Goal: Information Seeking & Learning: Find specific fact

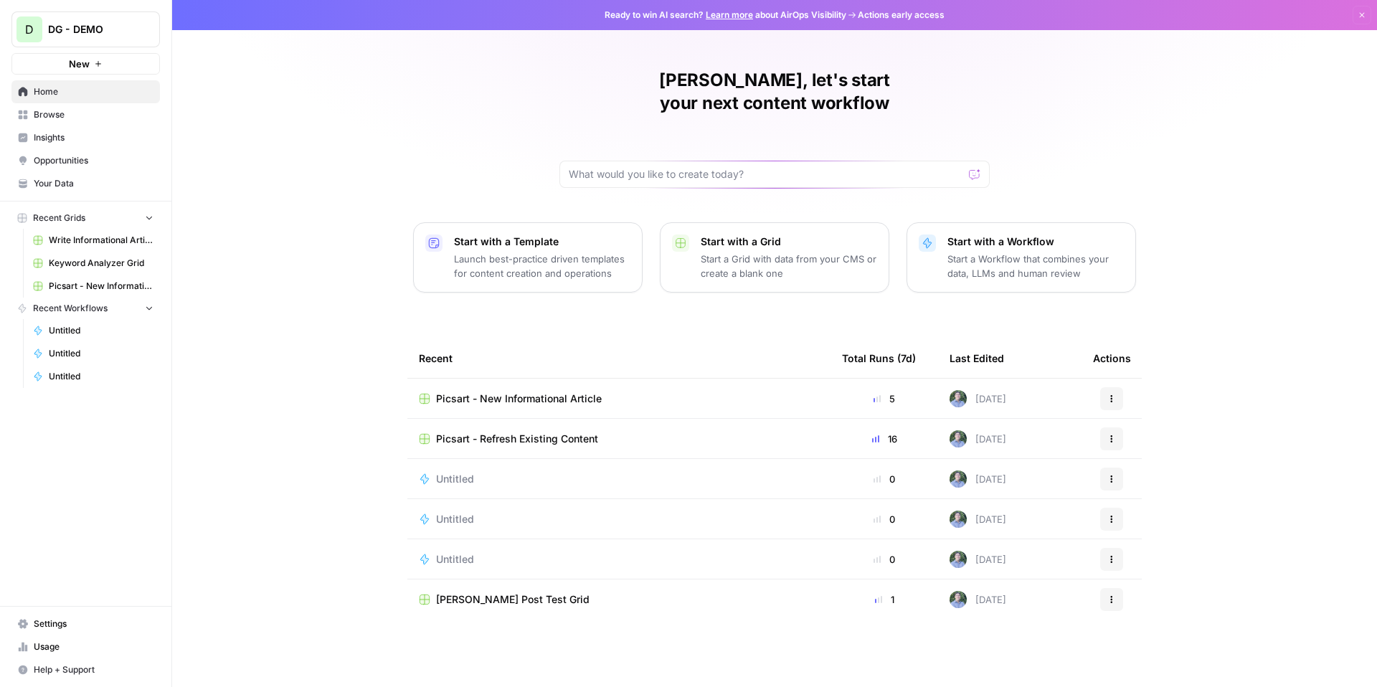
click at [98, 167] on link "Opportunities" at bounding box center [85, 160] width 148 height 23
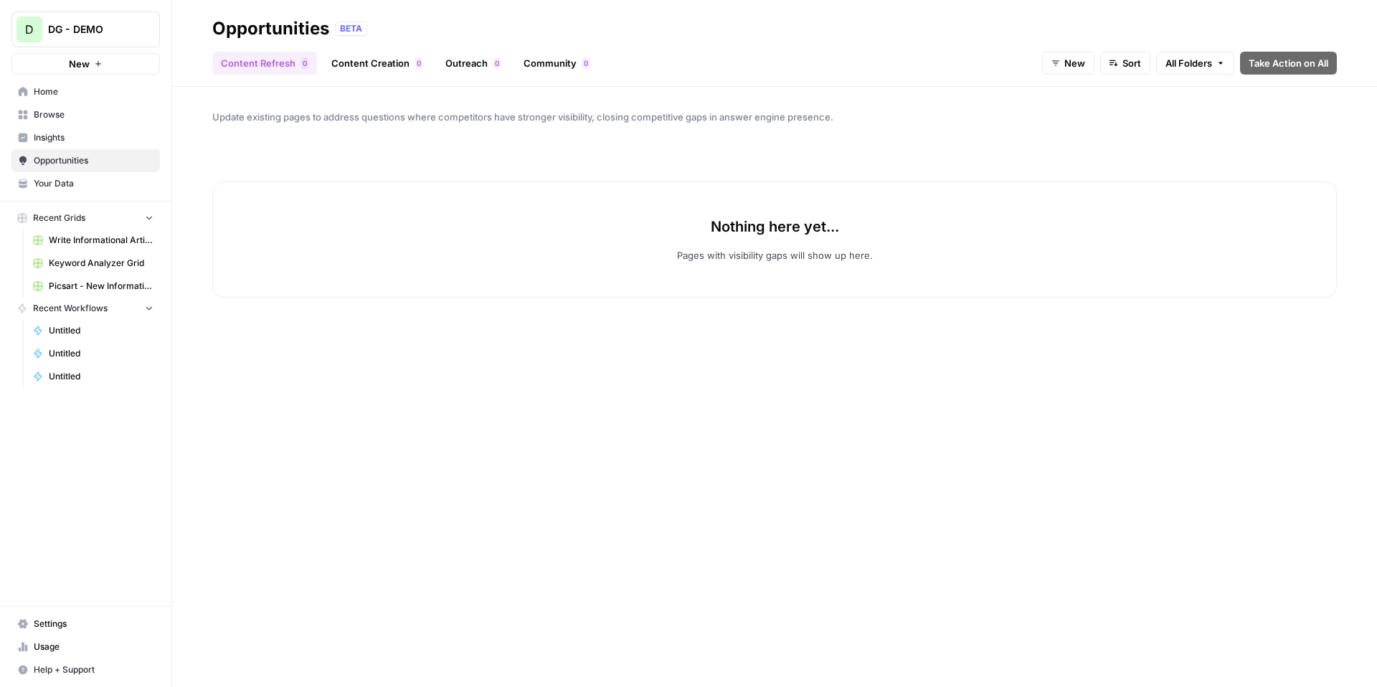
click at [98, 136] on span "Insights" at bounding box center [94, 137] width 120 height 13
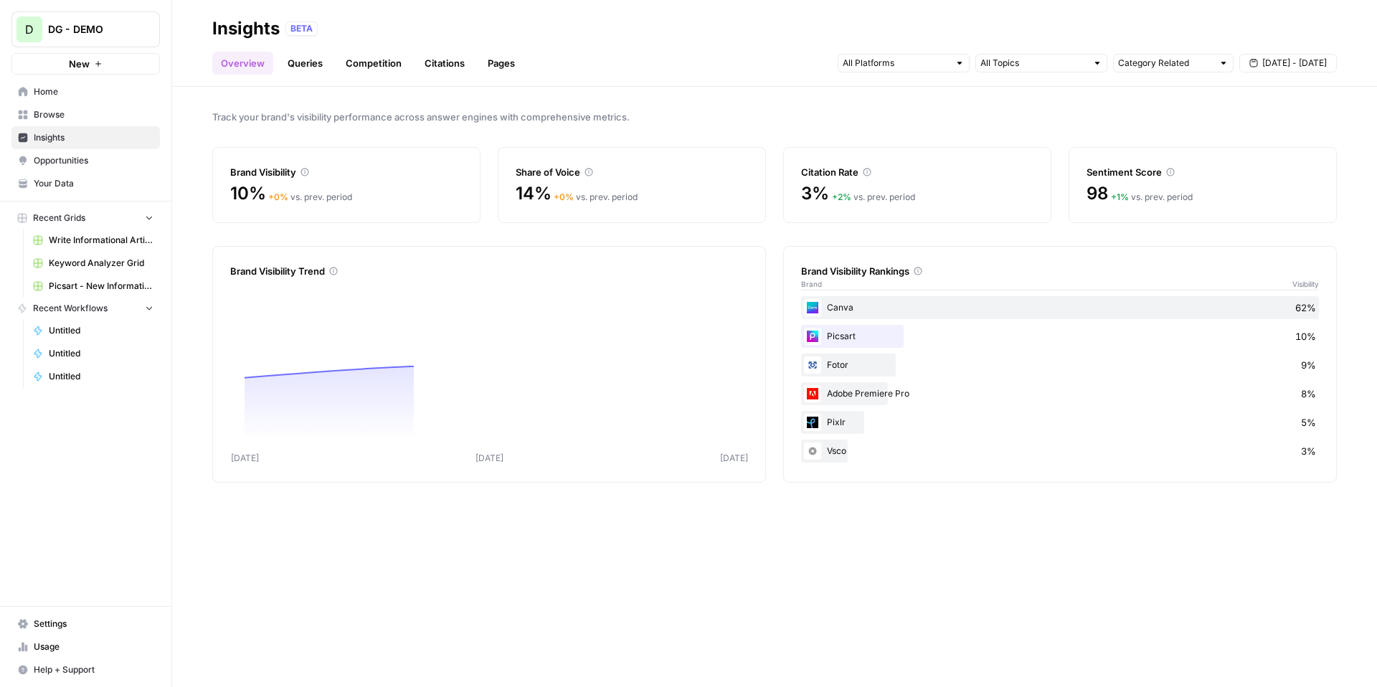
click at [442, 70] on link "Citations" at bounding box center [444, 63] width 57 height 23
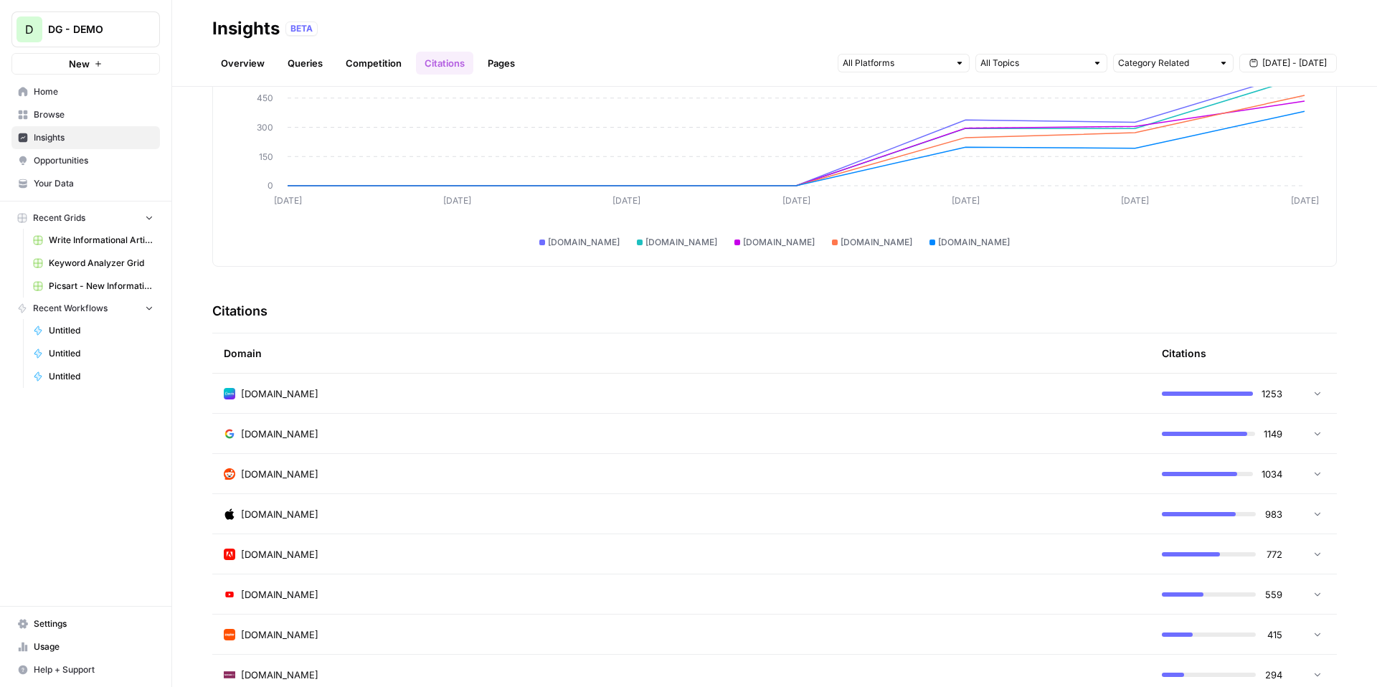
scroll to position [132, 0]
click at [578, 467] on div "[DOMAIN_NAME]" at bounding box center [681, 473] width 915 height 14
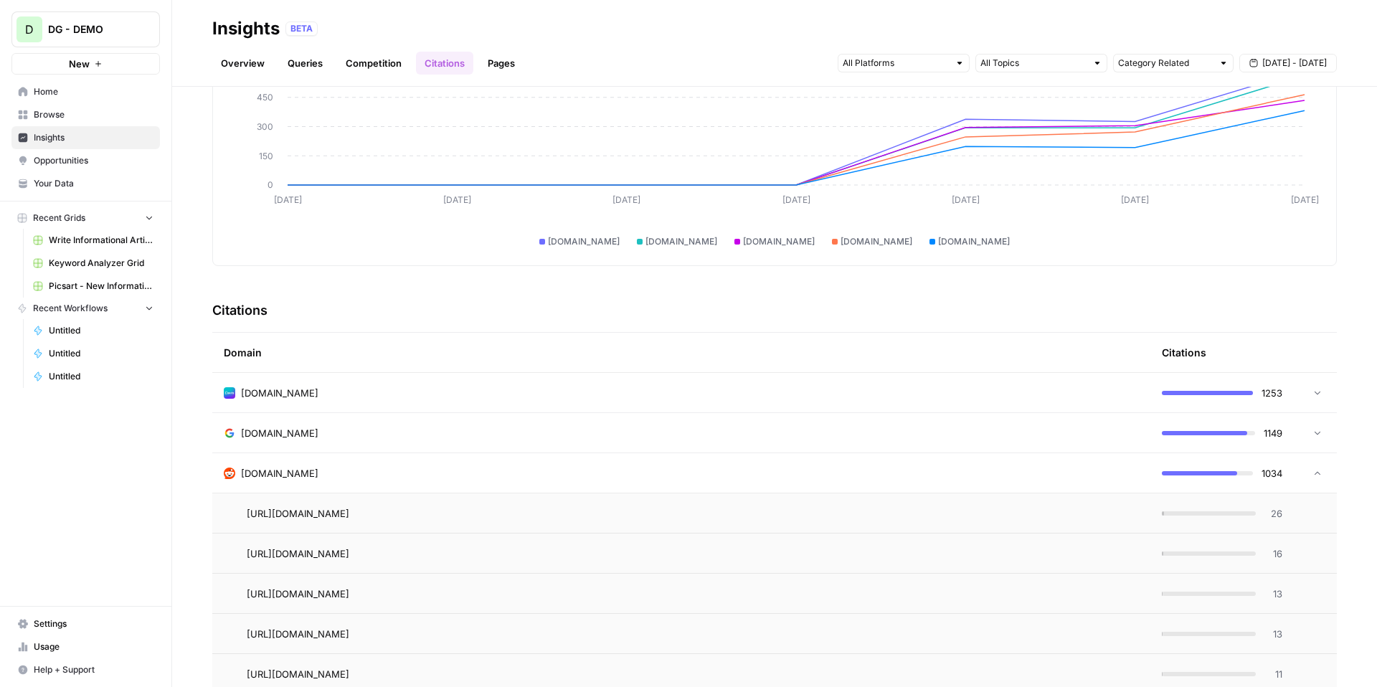
scroll to position [207, 0]
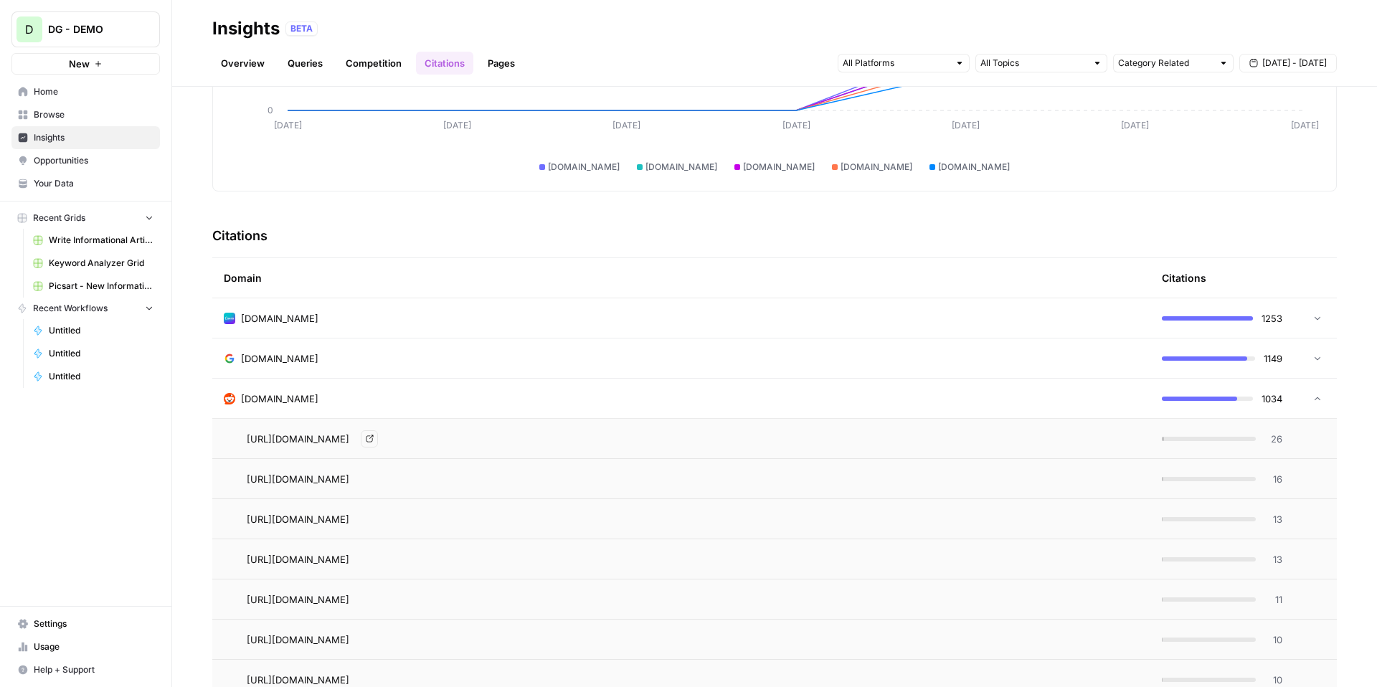
click at [349, 440] on span "[URL][DOMAIN_NAME]" at bounding box center [298, 439] width 103 height 14
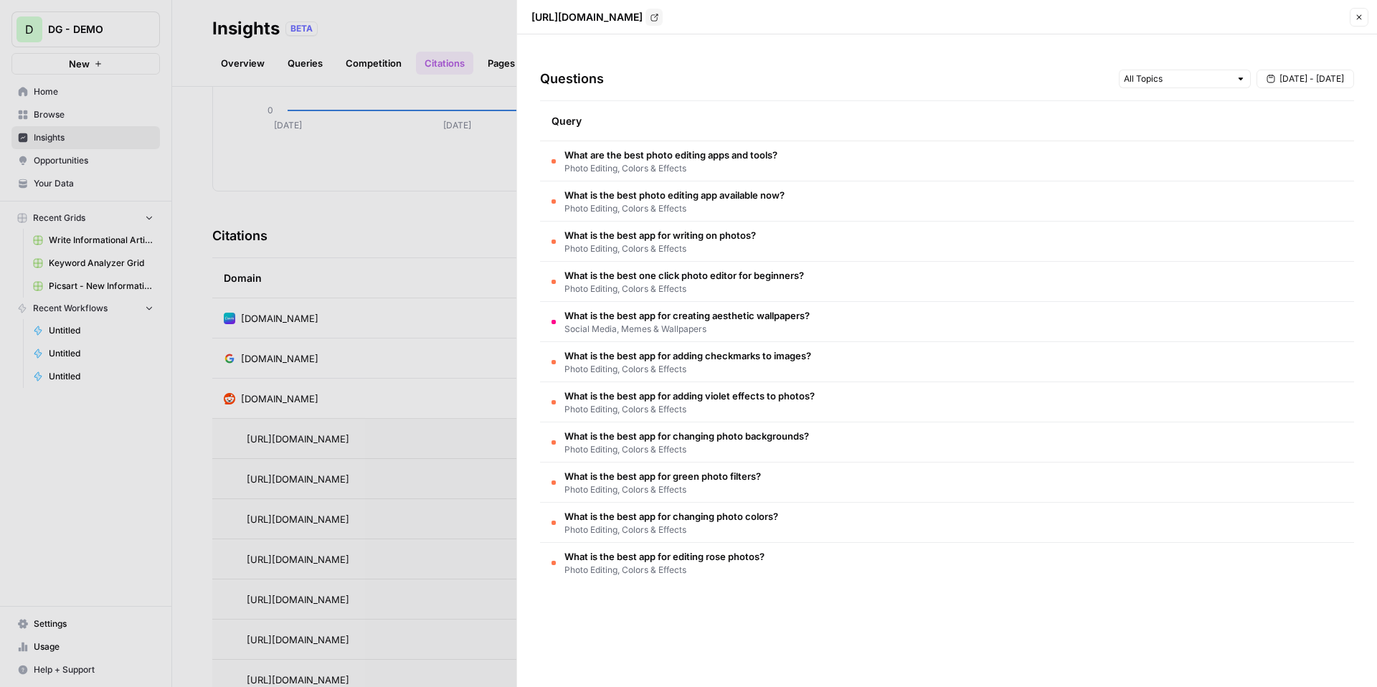
click at [733, 154] on span "What are the best photo editing apps and tools?" at bounding box center [670, 155] width 213 height 14
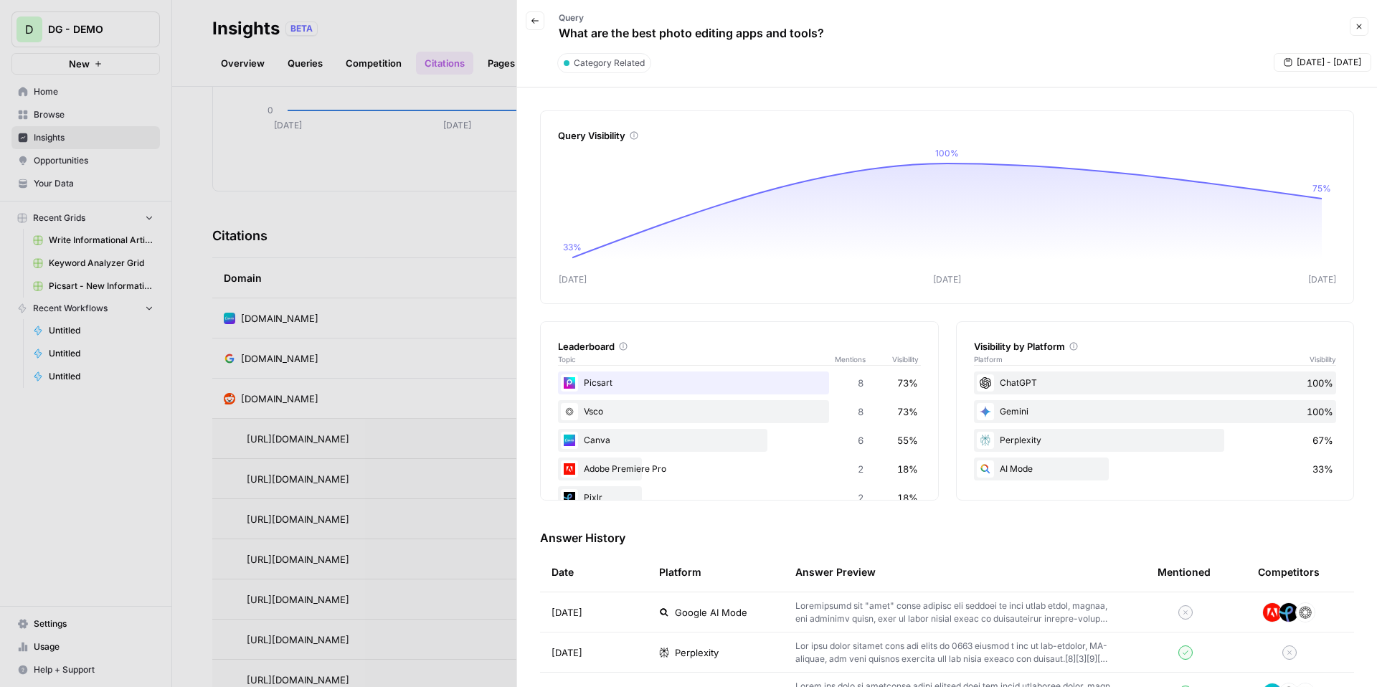
click at [539, 17] on icon "button" at bounding box center [535, 20] width 9 height 9
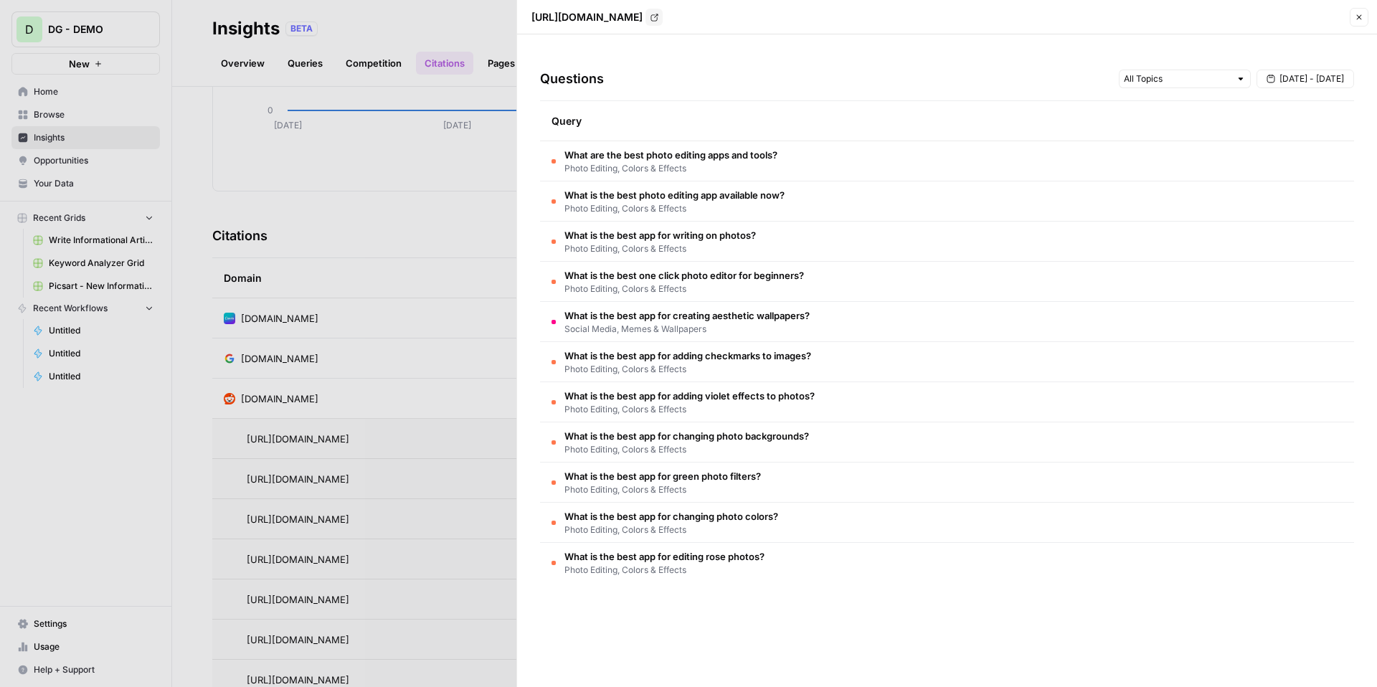
click at [488, 171] on div at bounding box center [688, 343] width 1377 height 687
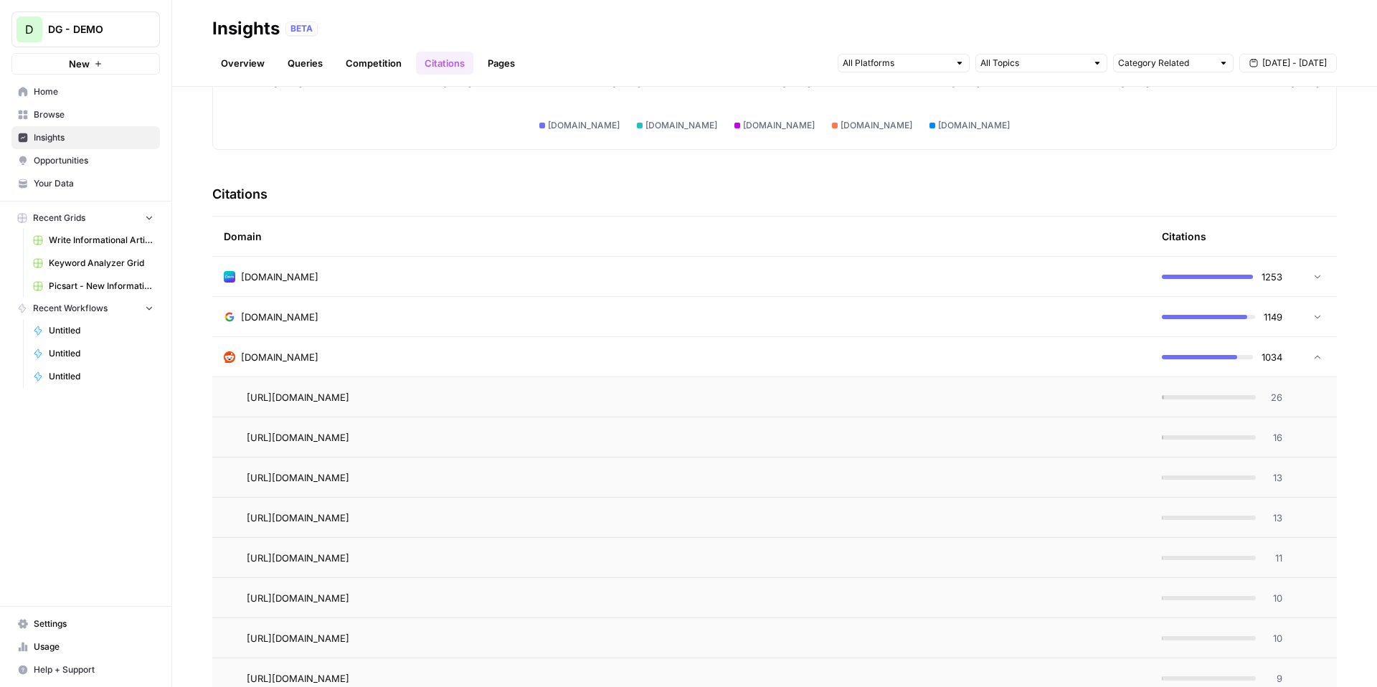
scroll to position [222, 0]
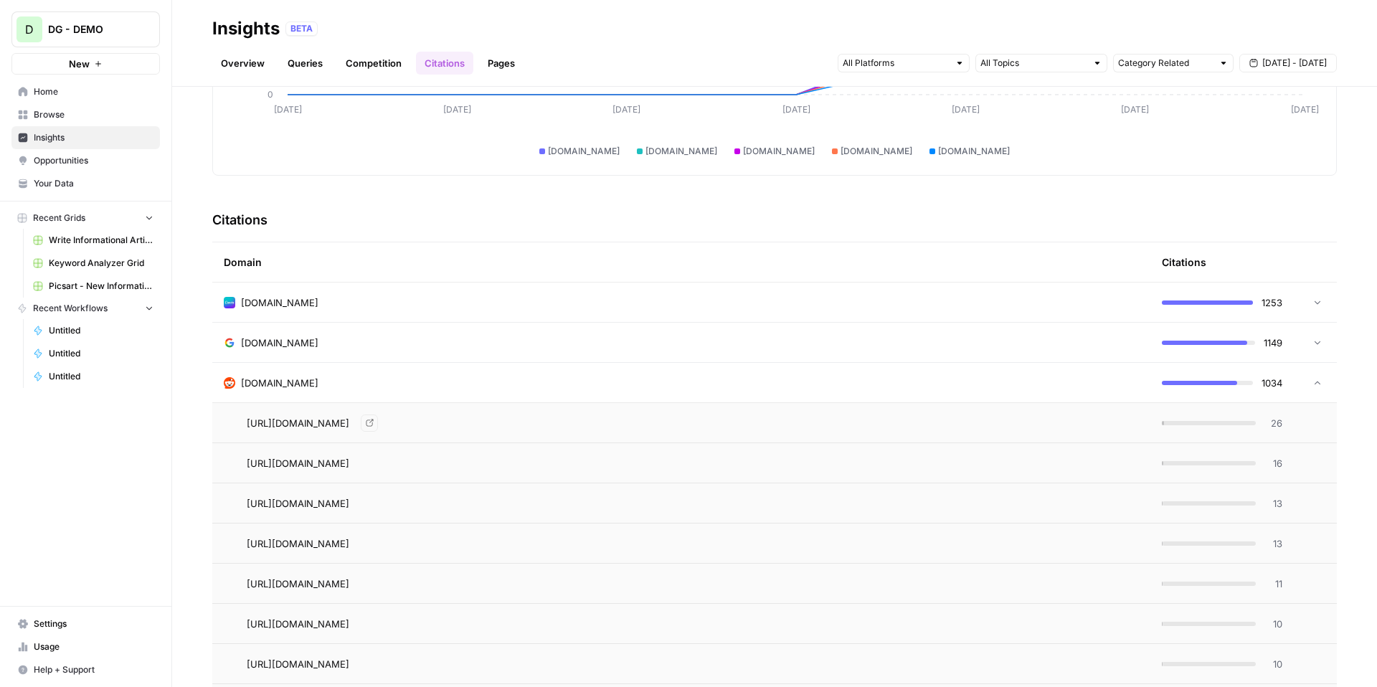
click at [409, 379] on div "[DOMAIN_NAME]" at bounding box center [681, 383] width 915 height 14
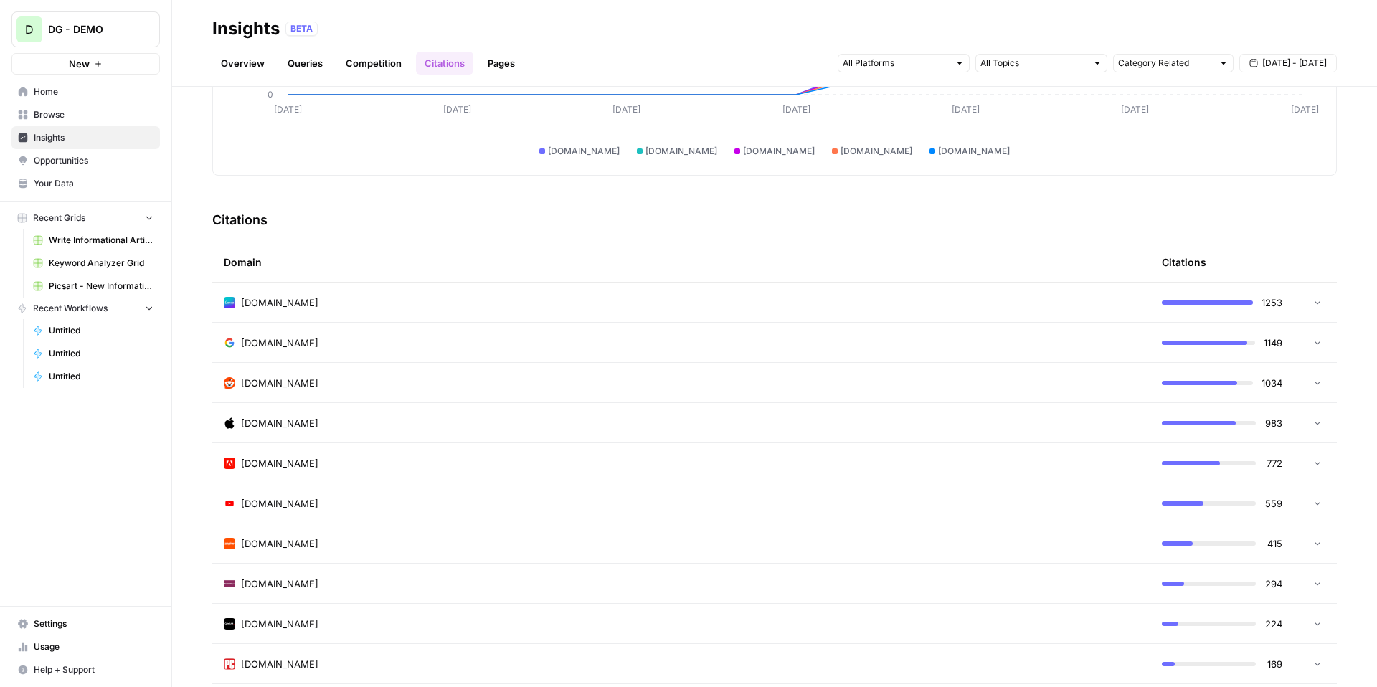
click at [613, 306] on div "[DOMAIN_NAME]" at bounding box center [681, 302] width 915 height 14
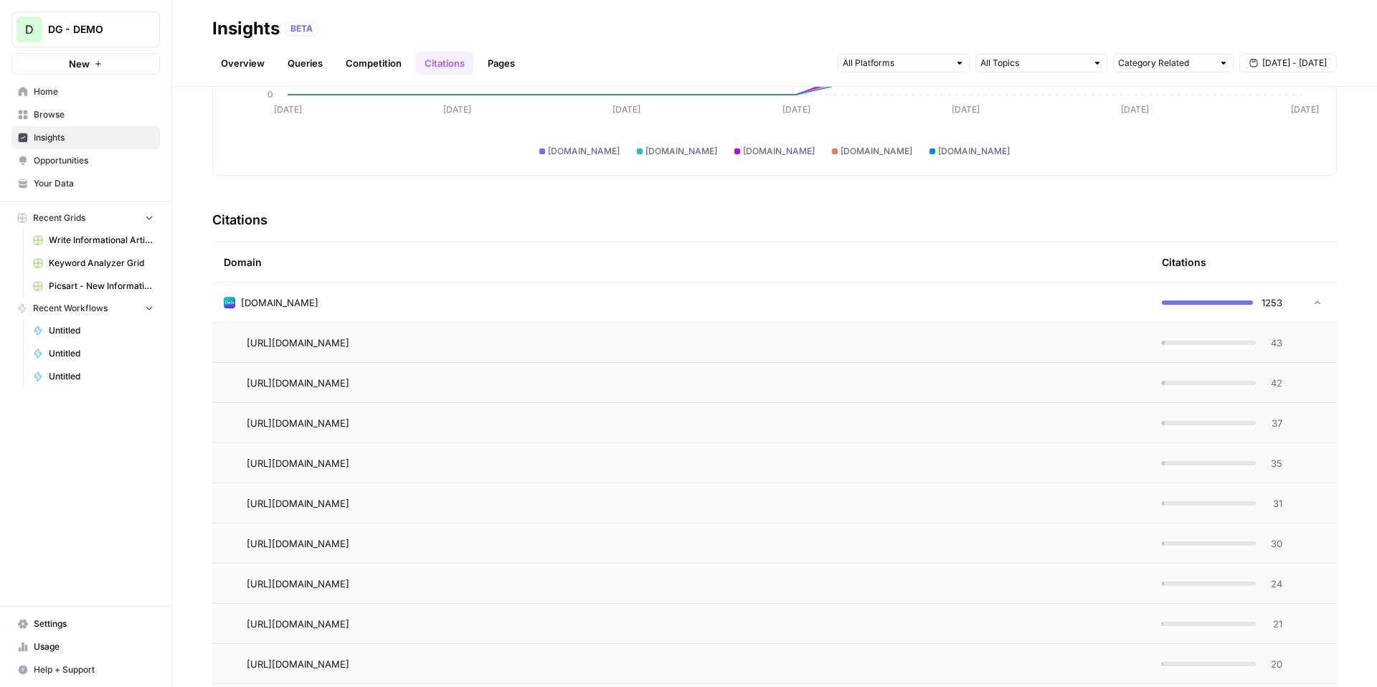
click at [613, 306] on div "[DOMAIN_NAME]" at bounding box center [681, 302] width 915 height 14
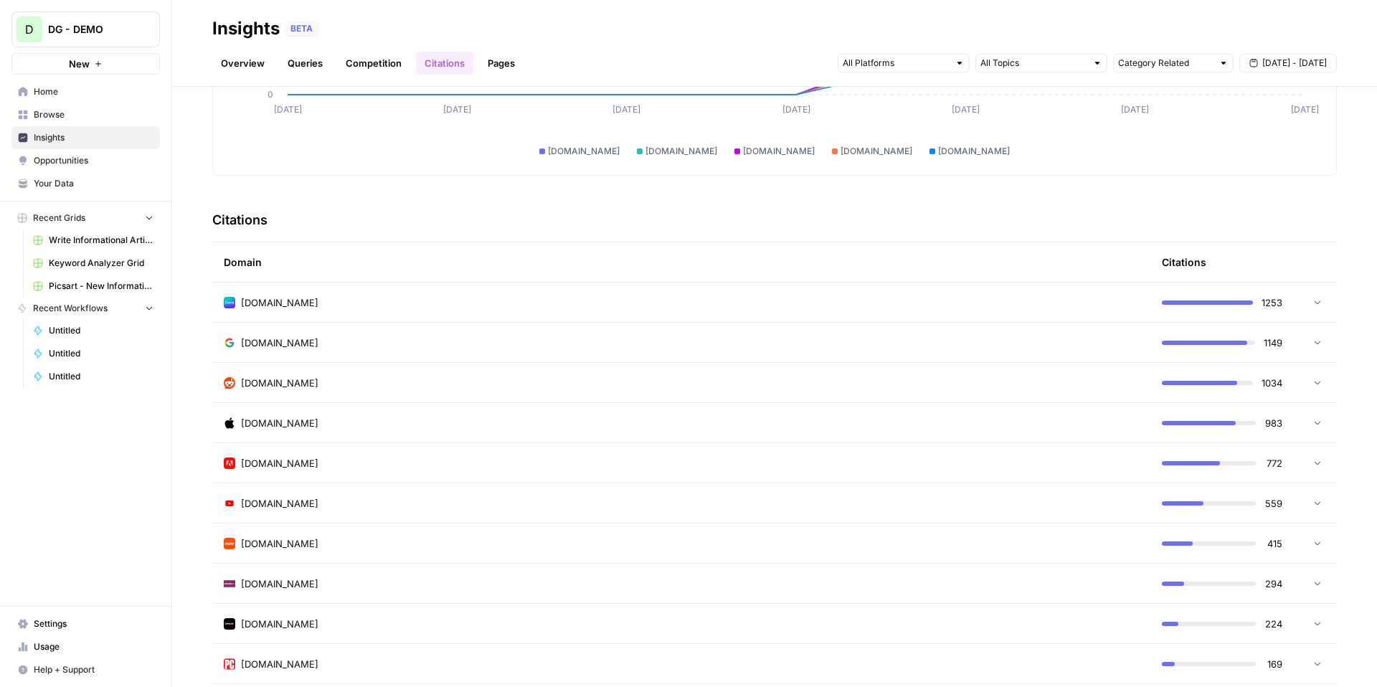
click at [561, 397] on td "[DOMAIN_NAME]" at bounding box center [681, 382] width 938 height 39
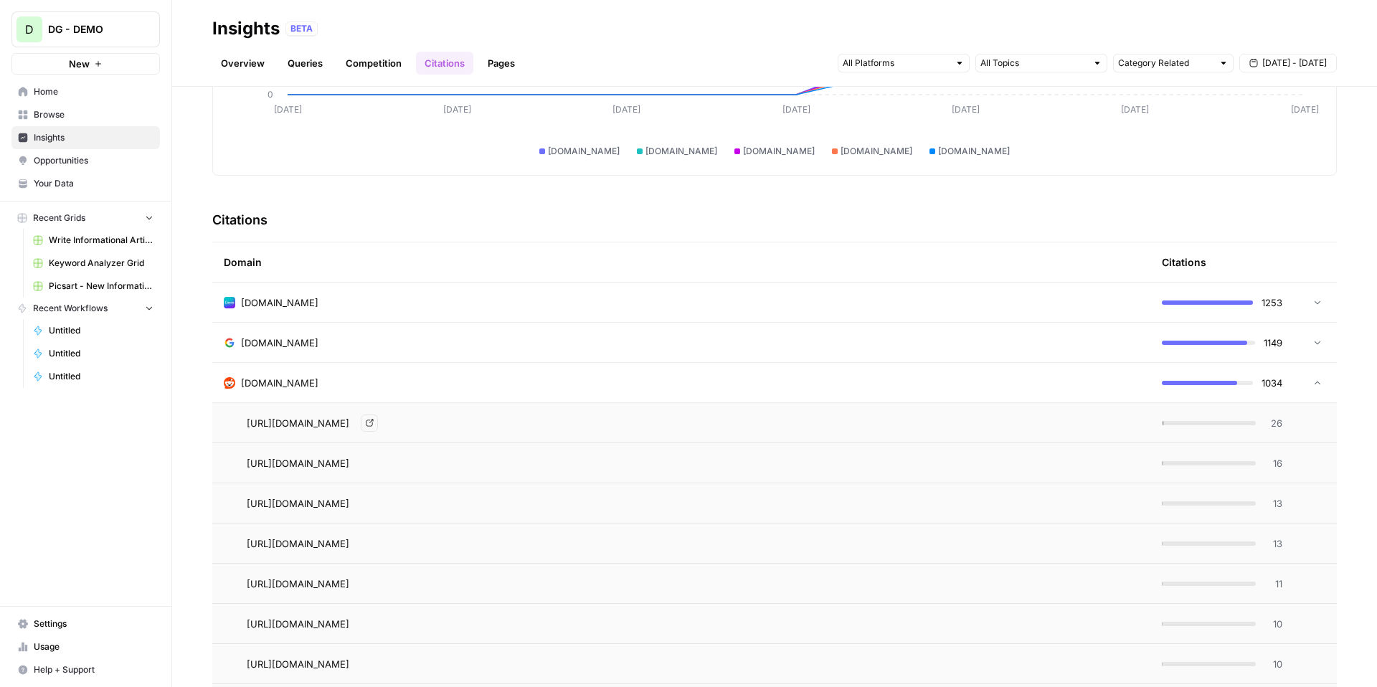
click at [349, 418] on span "[URL][DOMAIN_NAME]" at bounding box center [298, 423] width 103 height 14
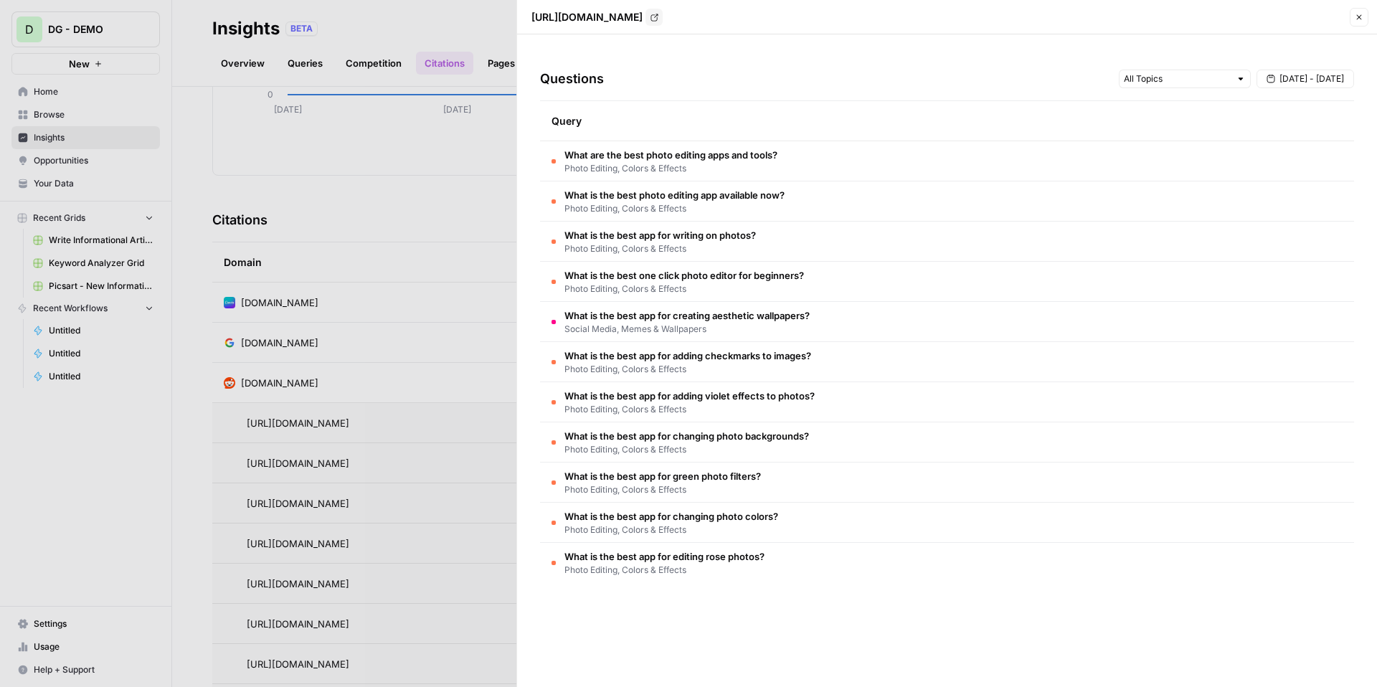
click at [819, 198] on td "What is the best photo editing app available now? Photo Editing, Colors & Effec…" at bounding box center [947, 200] width 814 height 39
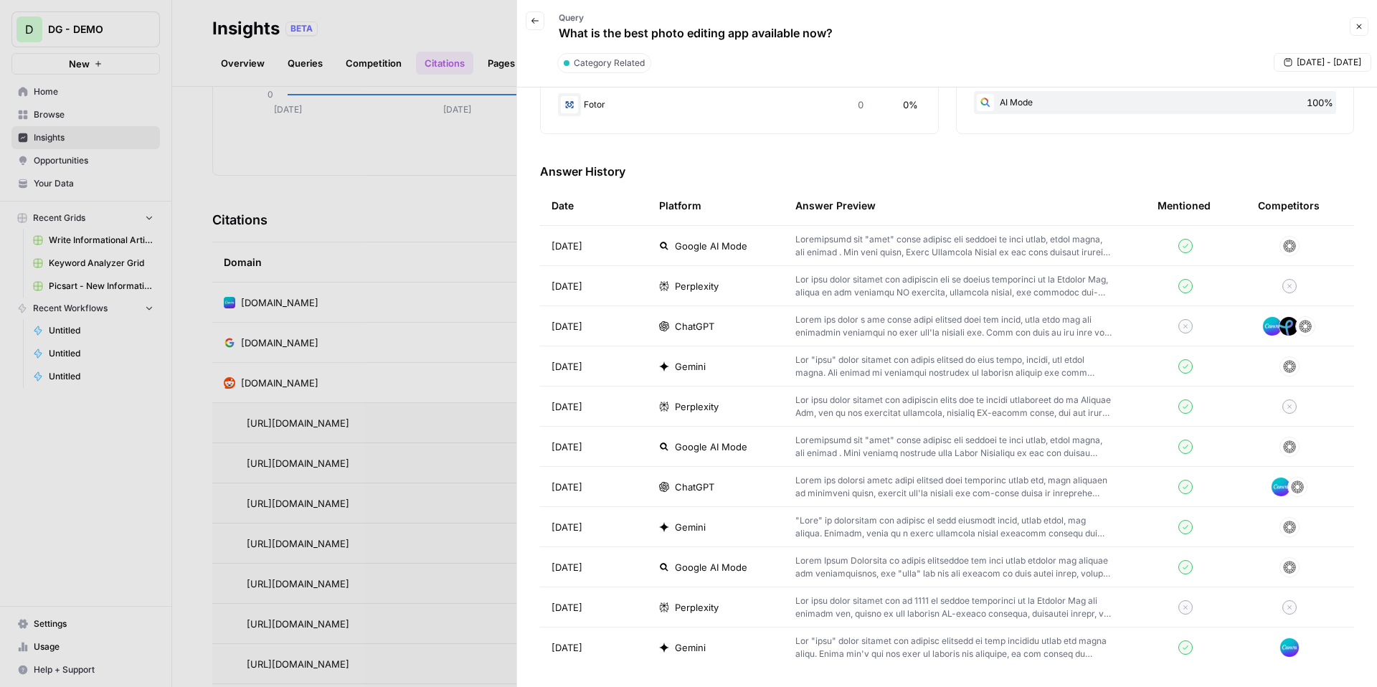
scroll to position [255, 0]
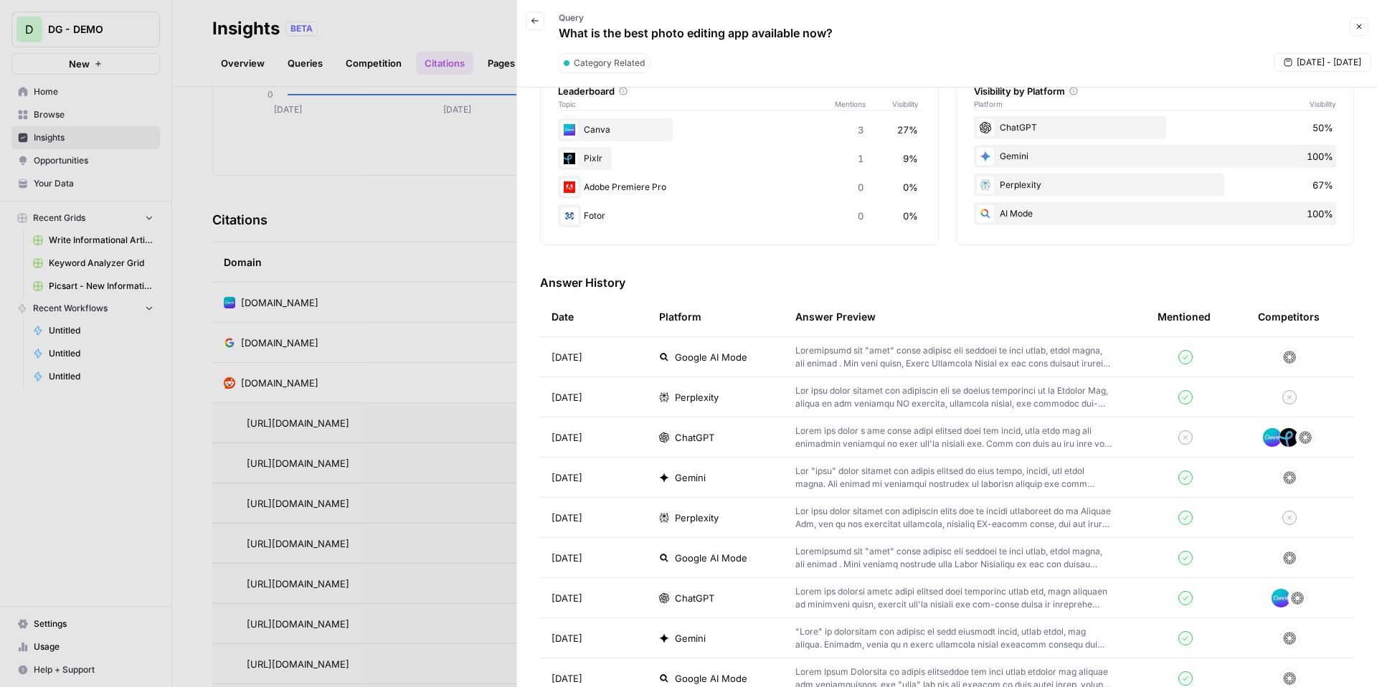
click at [891, 364] on p at bounding box center [953, 357] width 316 height 26
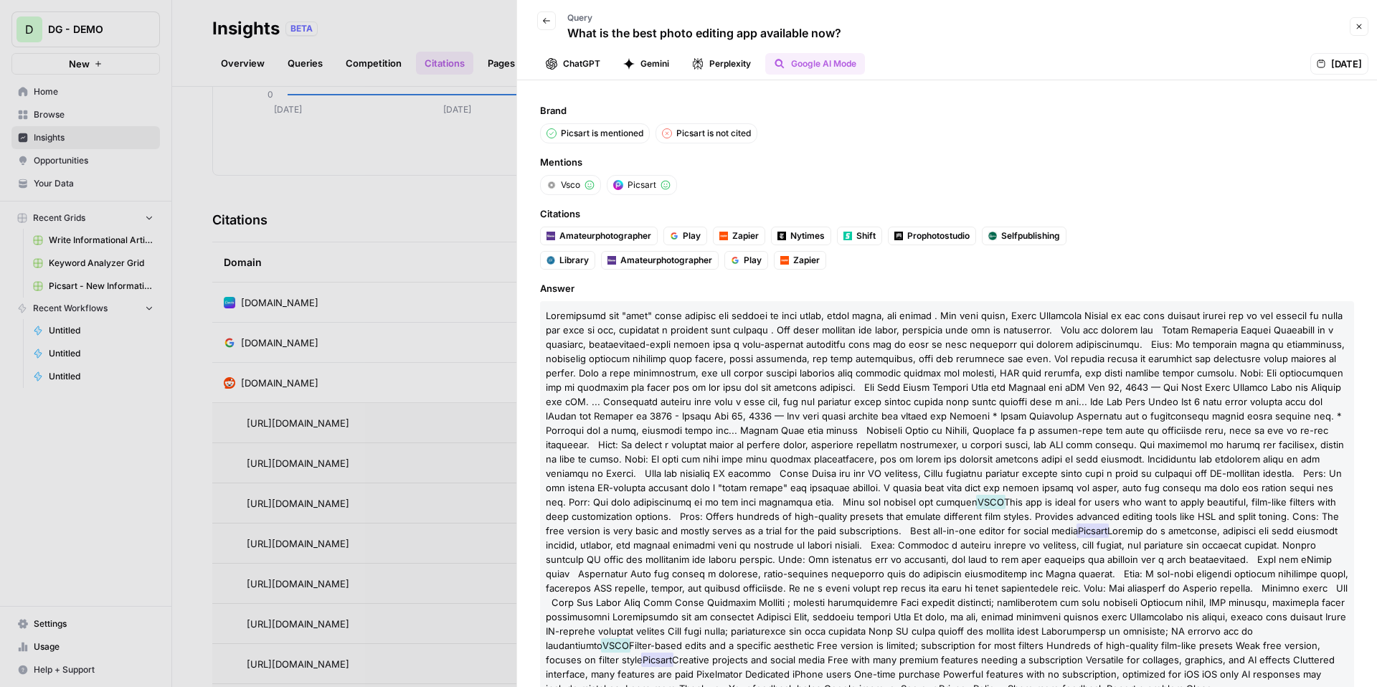
click at [1359, 27] on icon "button" at bounding box center [1359, 26] width 5 height 5
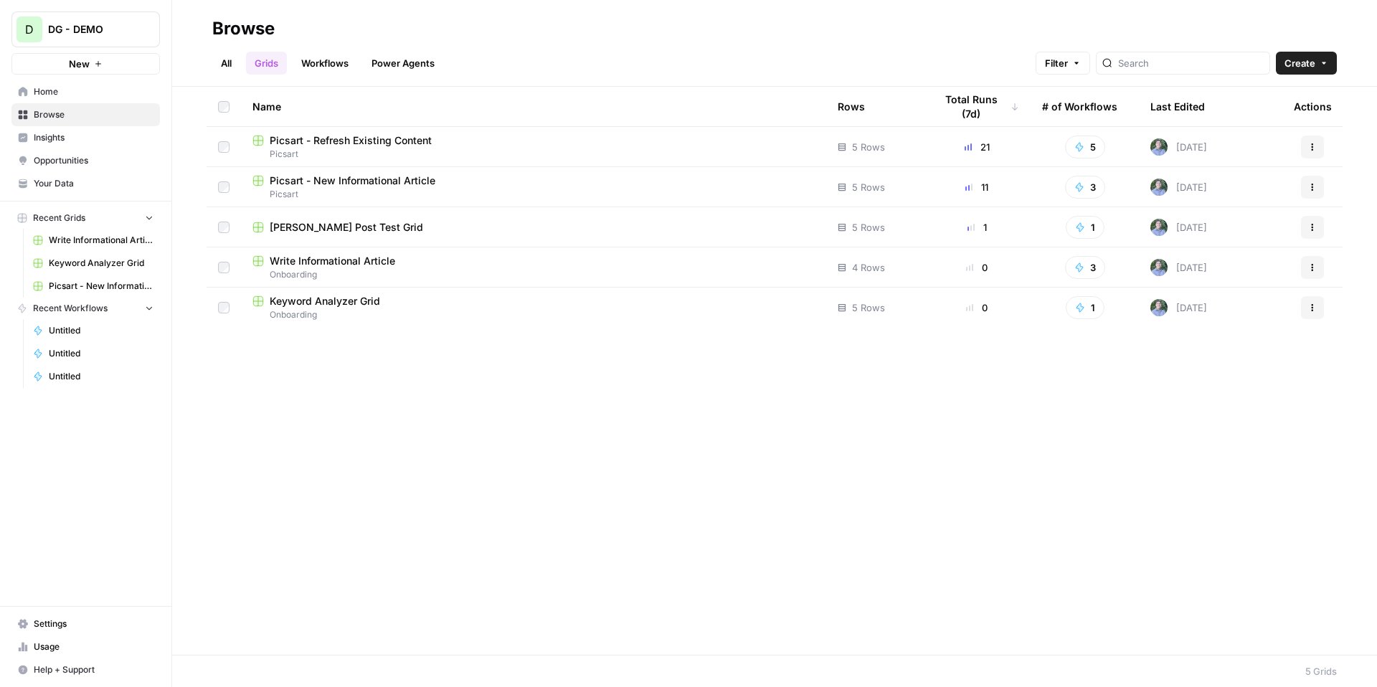
click at [72, 133] on span "Insights" at bounding box center [94, 137] width 120 height 13
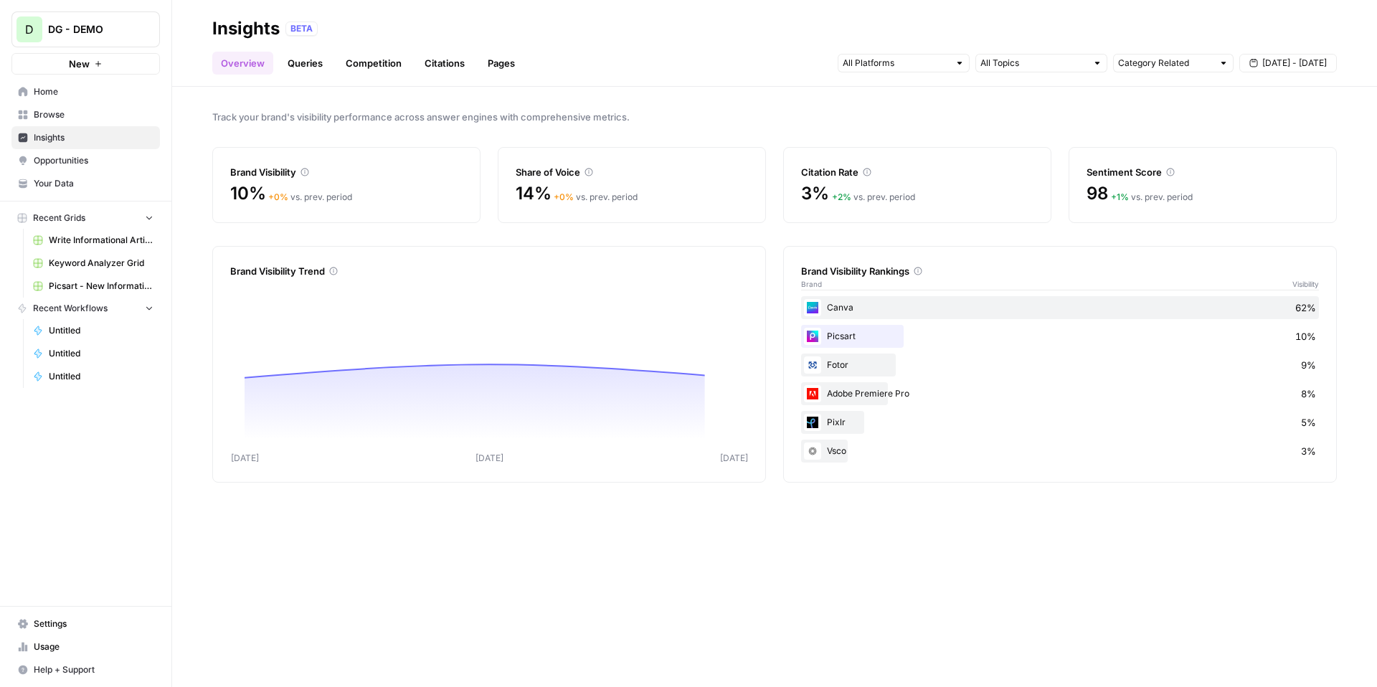
click at [435, 65] on link "Citations" at bounding box center [444, 63] width 57 height 23
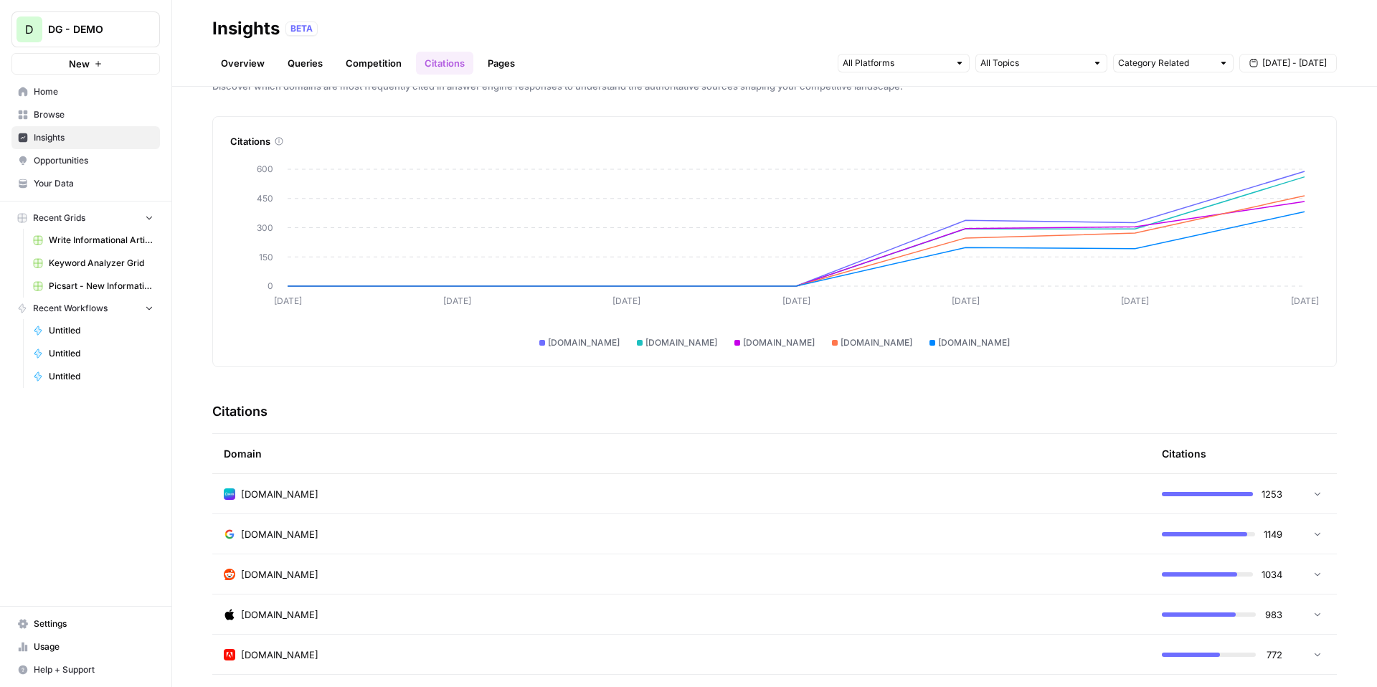
scroll to position [1, 0]
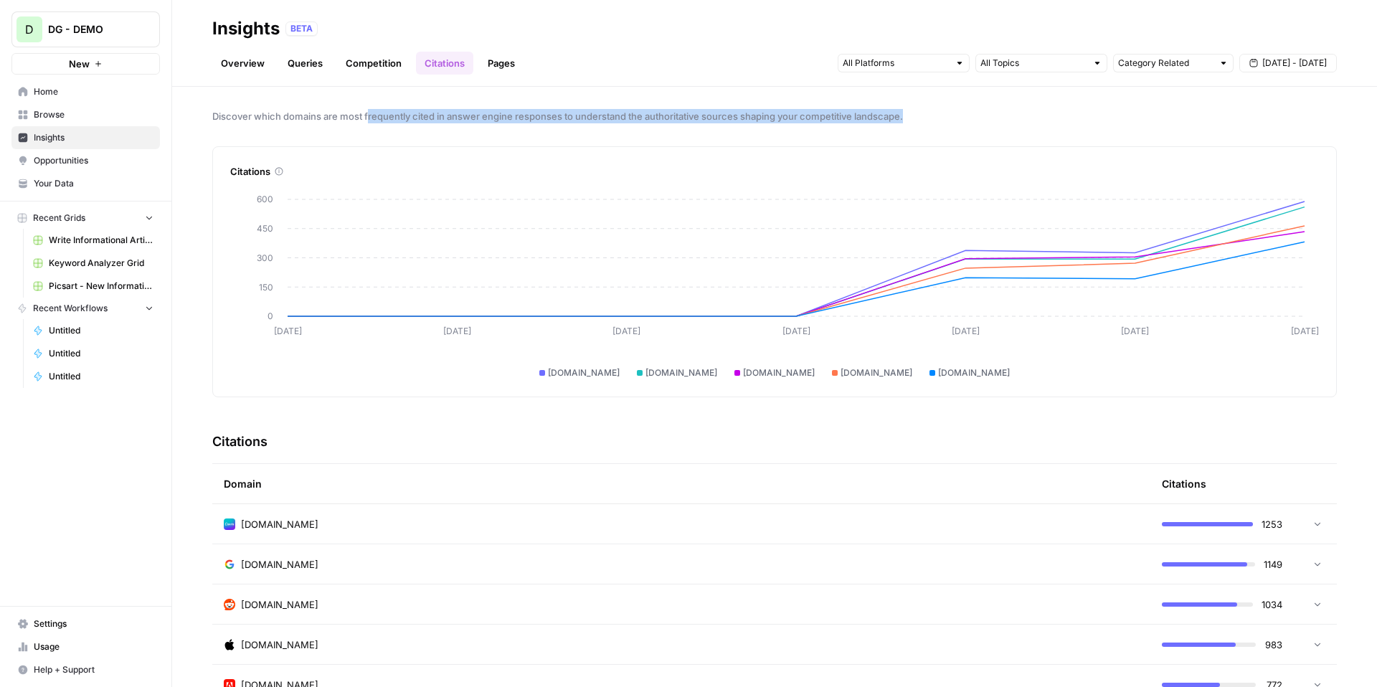
drag, startPoint x: 369, startPoint y: 115, endPoint x: 912, endPoint y: 128, distance: 543.1
click at [912, 130] on div "Discover which domains are most frequently cited in answer engine responses to …" at bounding box center [774, 387] width 1205 height 600
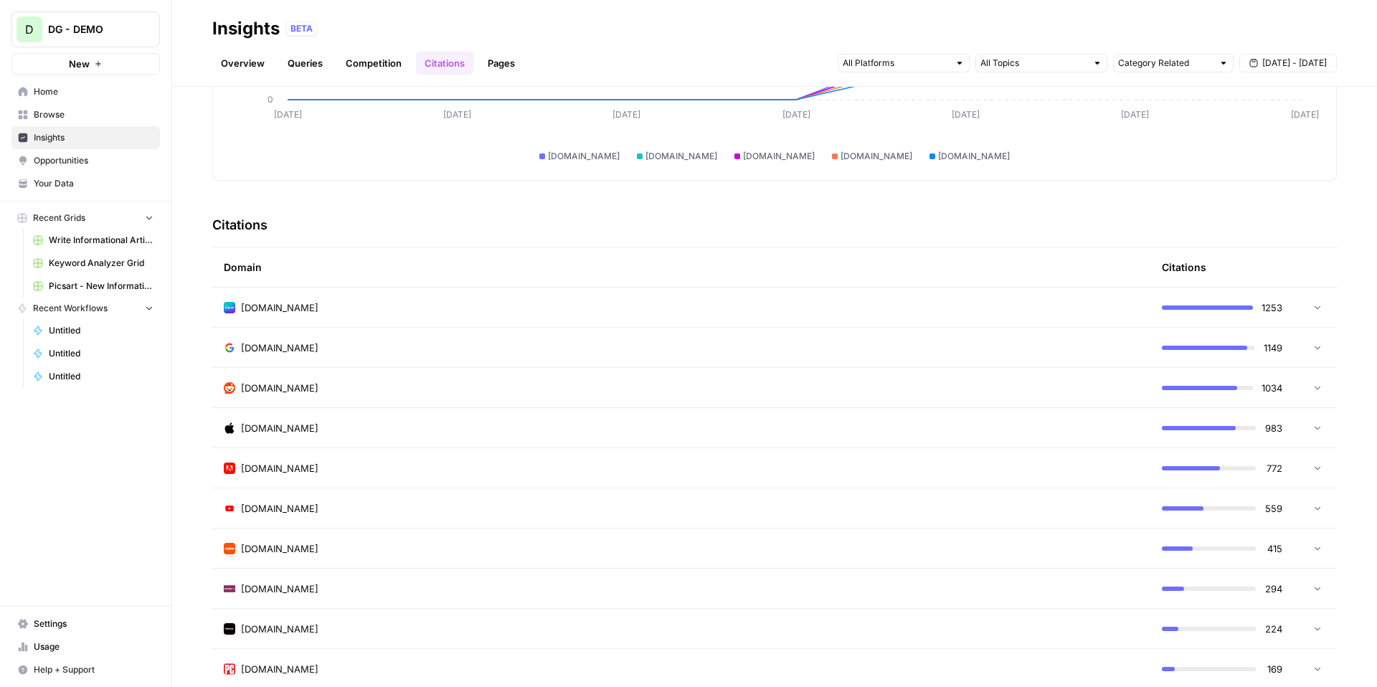
click at [759, 375] on td "[DOMAIN_NAME]" at bounding box center [681, 387] width 938 height 39
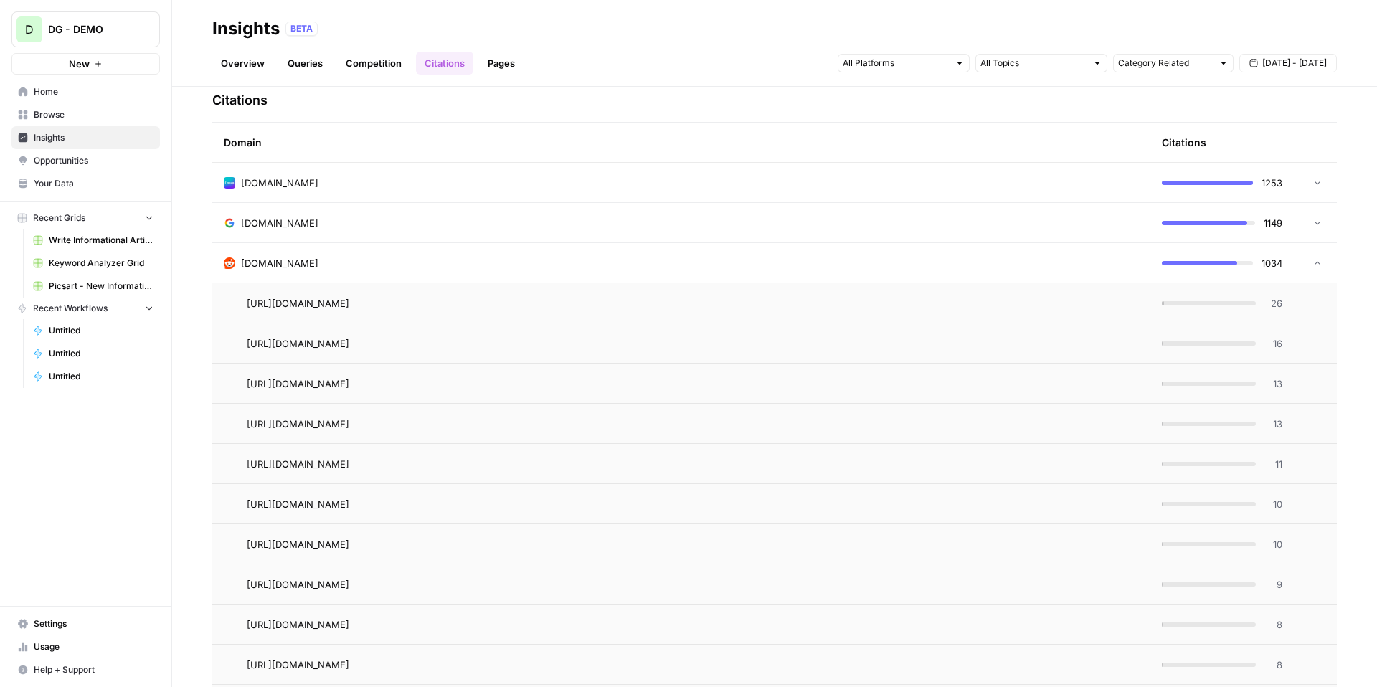
scroll to position [360, 0]
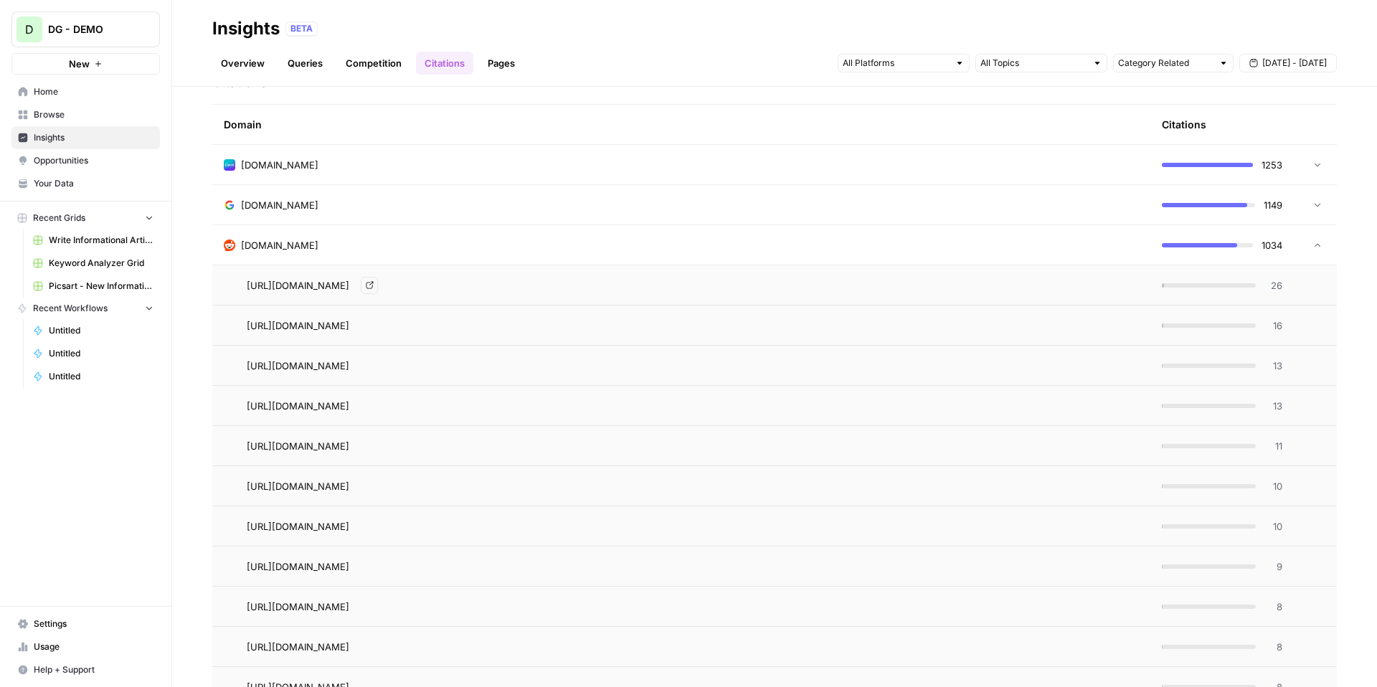
click at [792, 285] on div "[URL][DOMAIN_NAME] Go to page" at bounding box center [693, 285] width 892 height 17
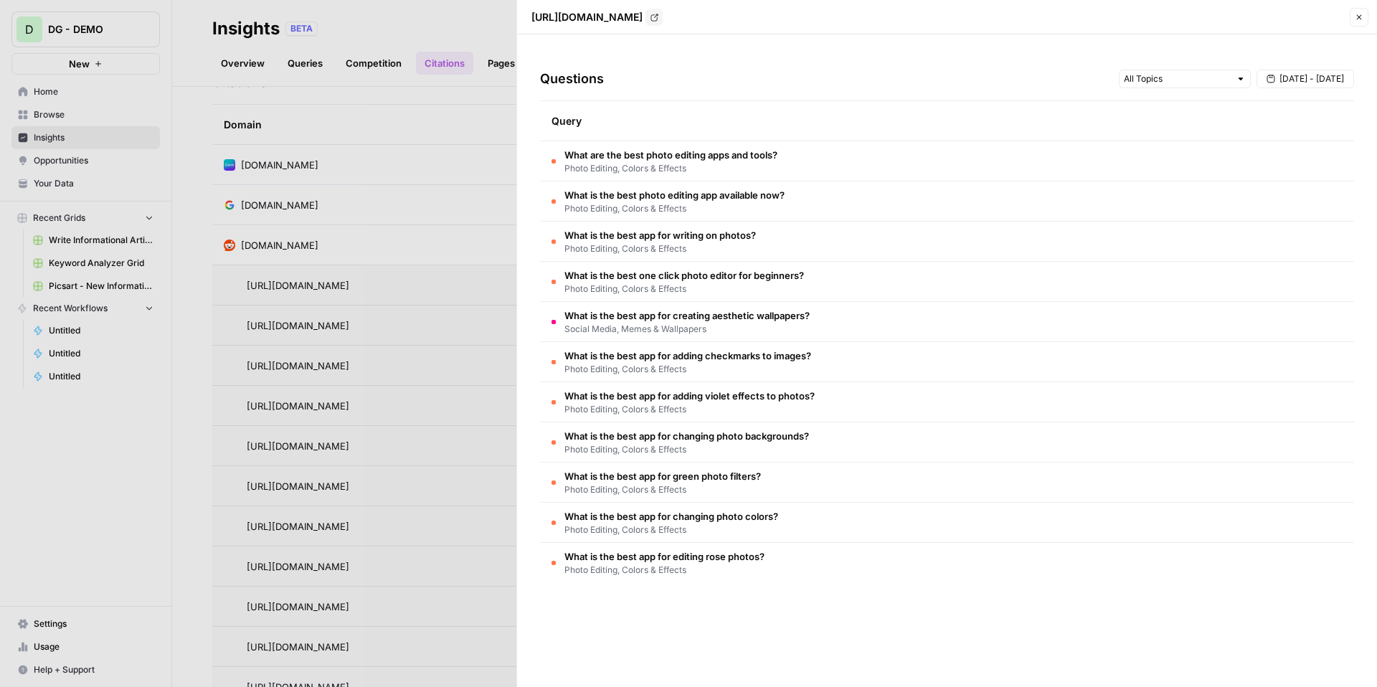
click at [468, 37] on div at bounding box center [688, 343] width 1377 height 687
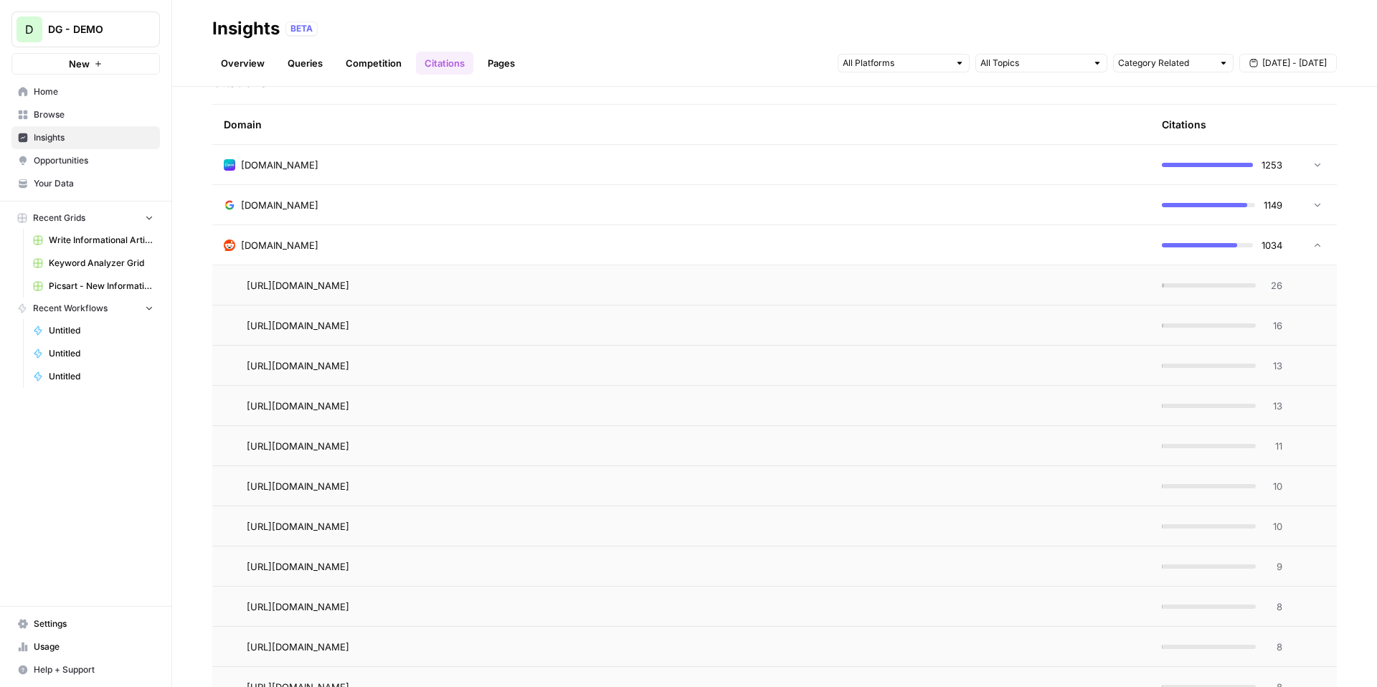
click at [1076, 244] on div "[DOMAIN_NAME]" at bounding box center [681, 245] width 915 height 14
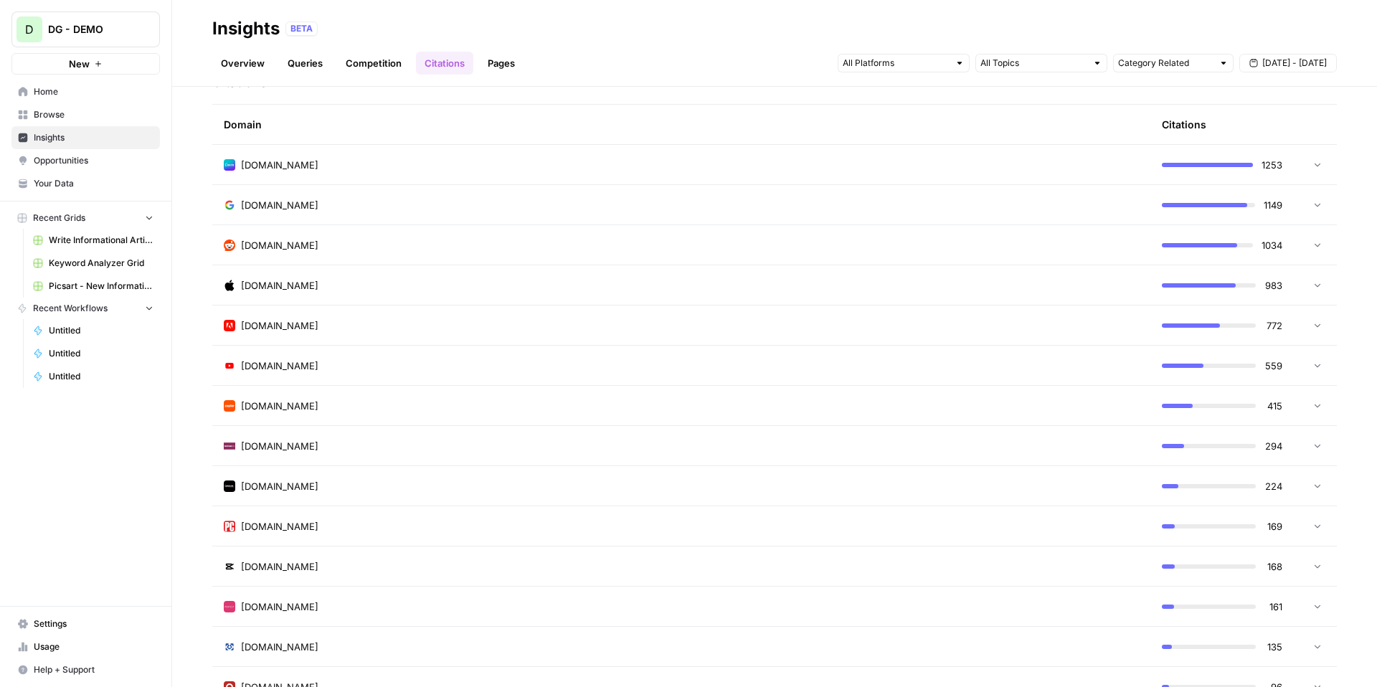
click at [1076, 244] on div "[DOMAIN_NAME]" at bounding box center [681, 245] width 915 height 14
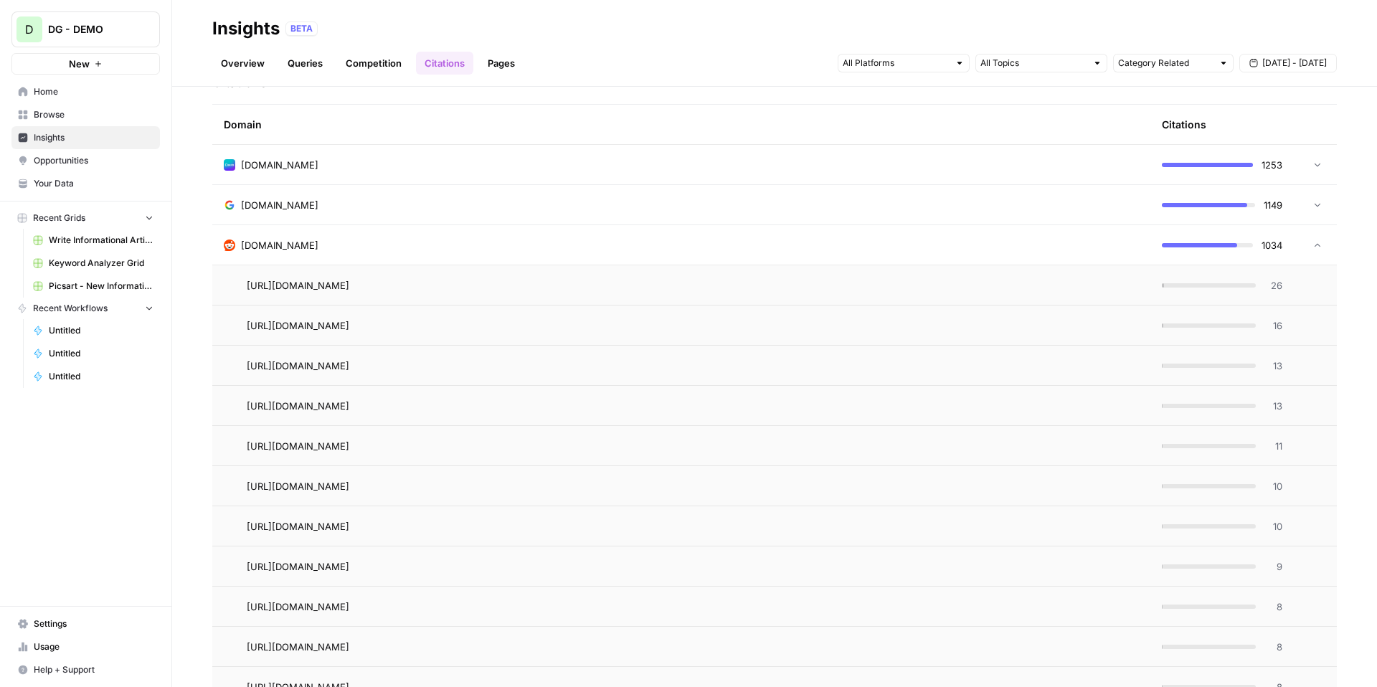
click at [1076, 244] on div "[DOMAIN_NAME]" at bounding box center [681, 245] width 915 height 14
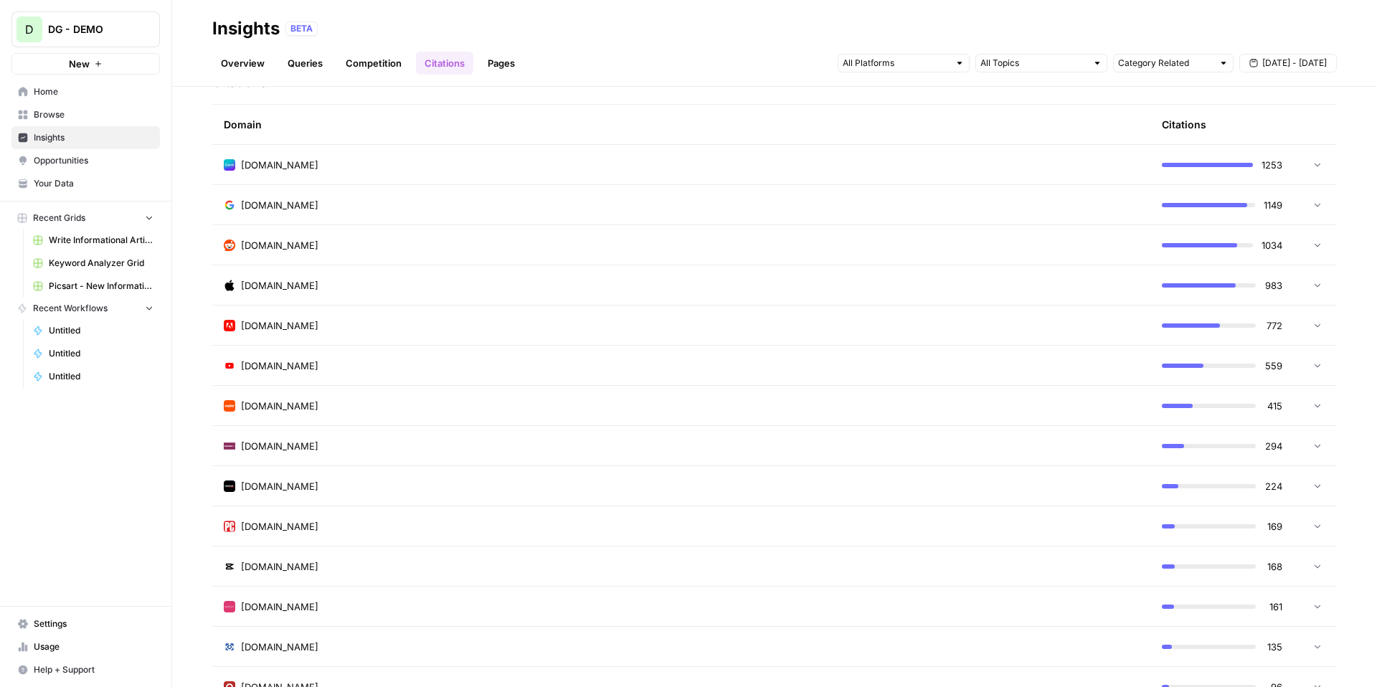
click at [1076, 244] on div "[DOMAIN_NAME]" at bounding box center [681, 245] width 915 height 14
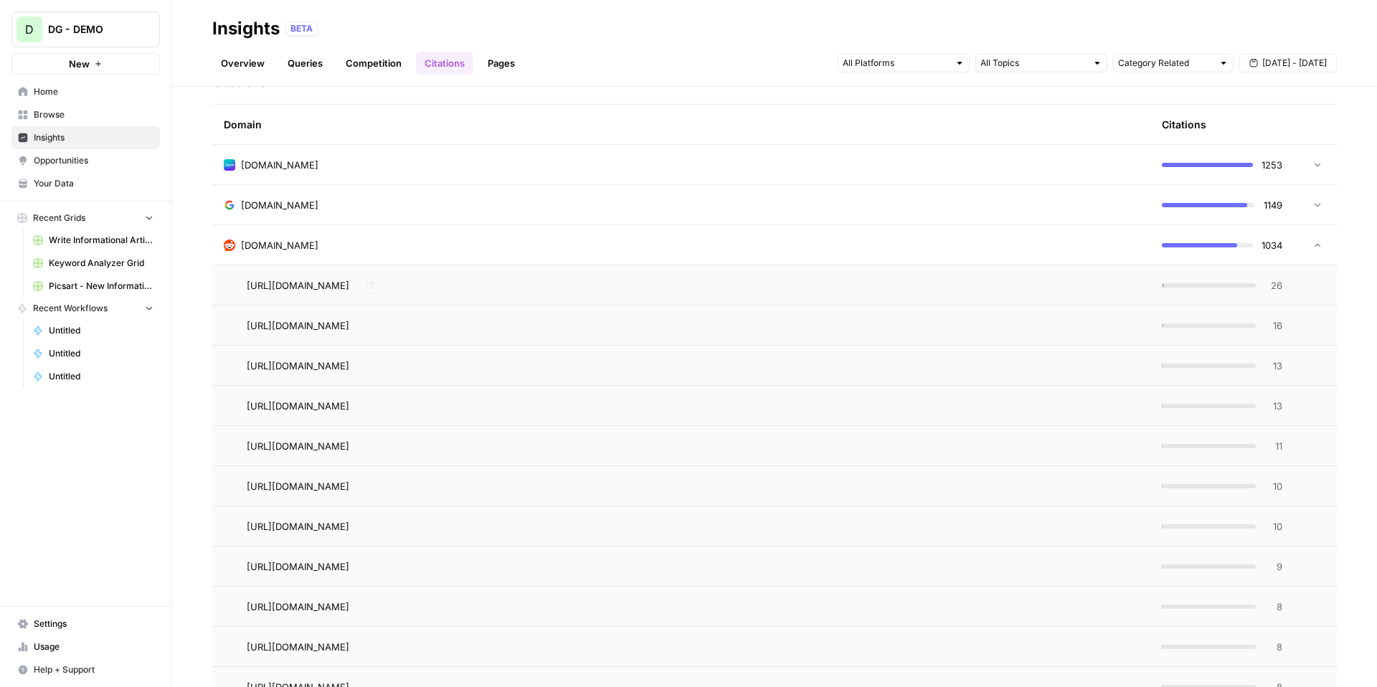
click at [970, 269] on td "[URL][DOMAIN_NAME] Go to page" at bounding box center [681, 284] width 938 height 39
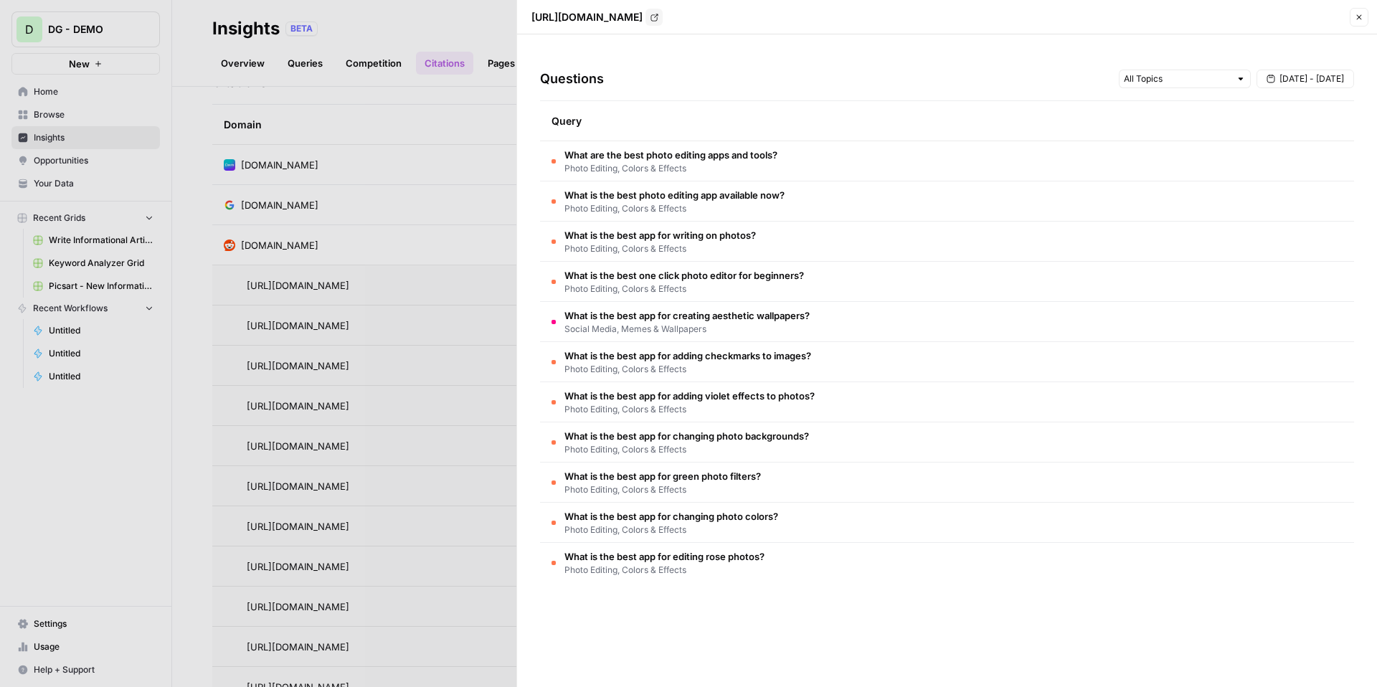
click at [809, 252] on td "What is the best app for writing on photos? Photo Editing, Colors & Effects" at bounding box center [947, 241] width 814 height 39
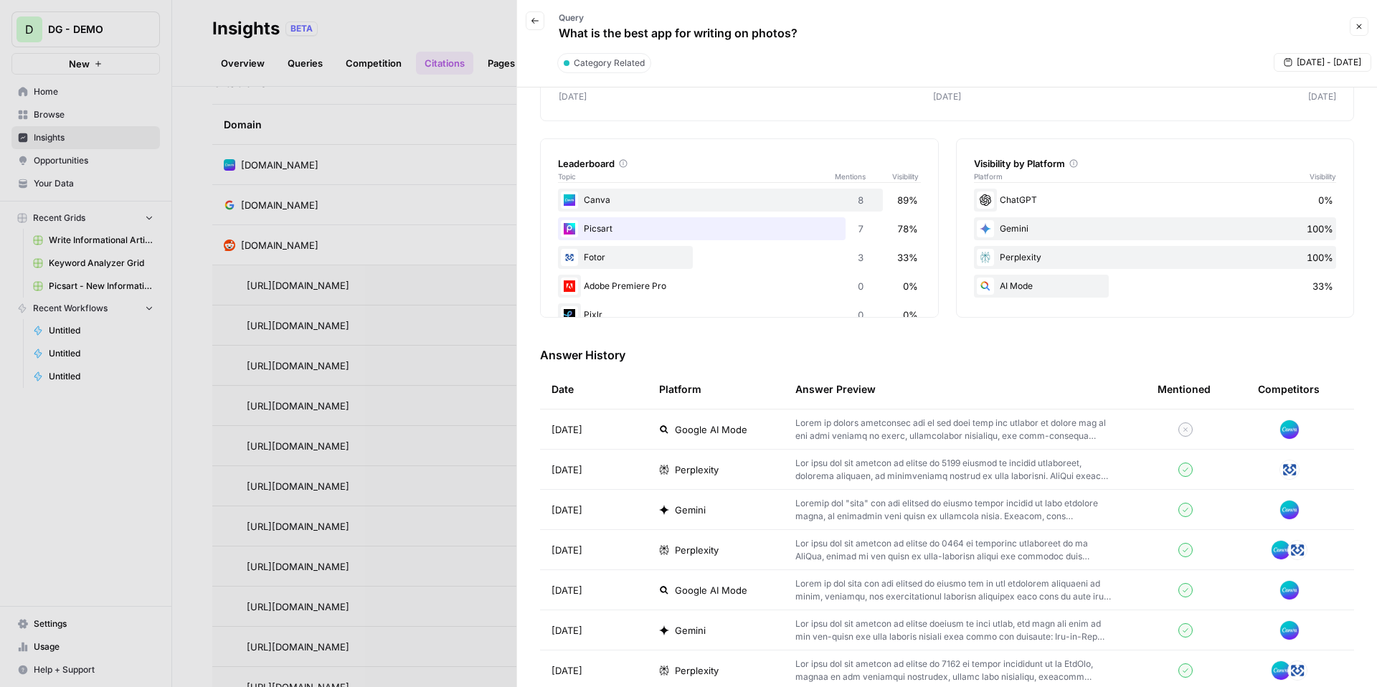
scroll to position [0, 0]
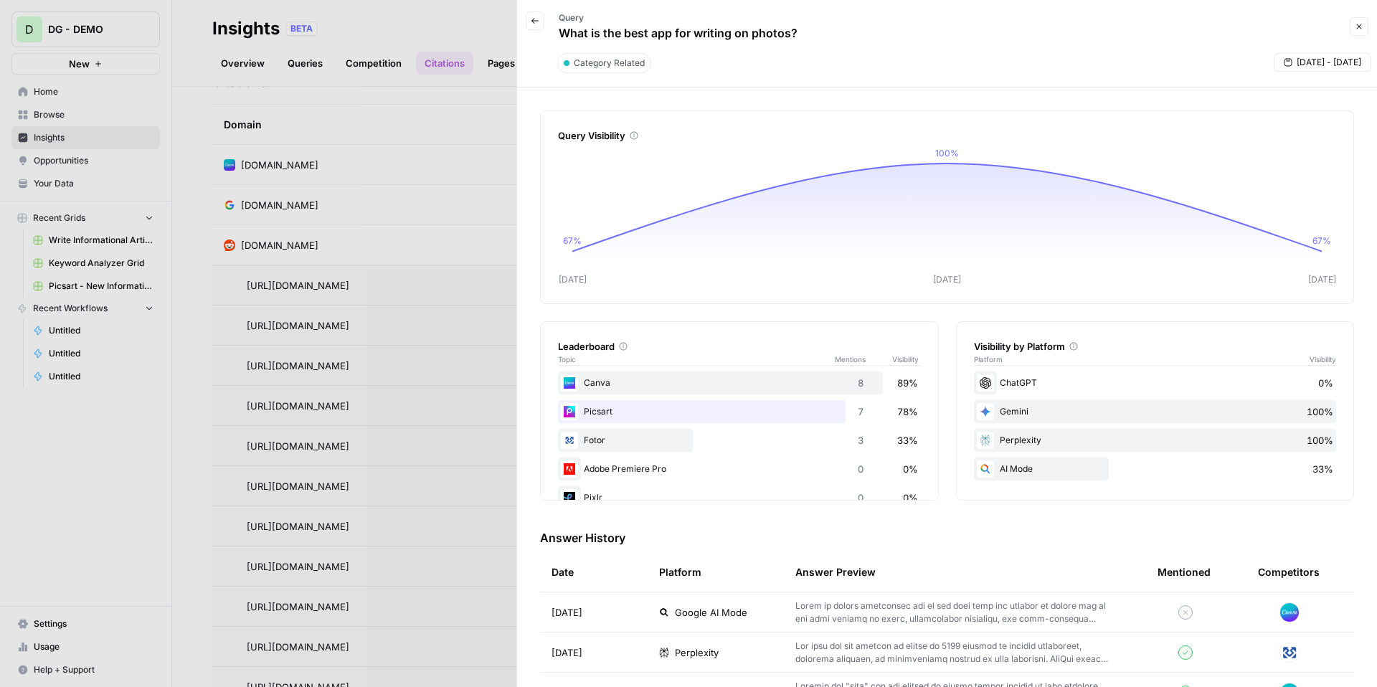
drag, startPoint x: 663, startPoint y: 32, endPoint x: 796, endPoint y: 32, distance: 132.7
click at [796, 32] on p "What is the best app for writing on photos?" at bounding box center [678, 32] width 239 height 17
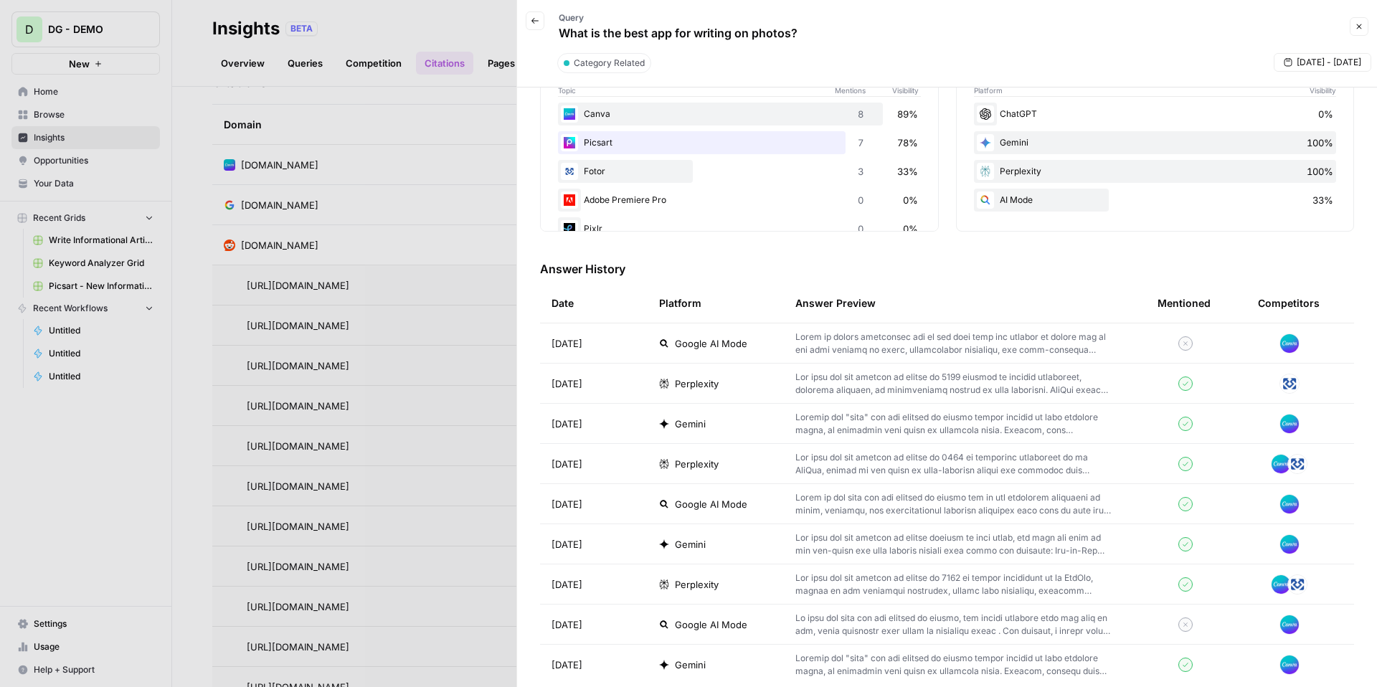
scroll to position [270, 0]
click at [539, 23] on icon "button" at bounding box center [535, 20] width 9 height 9
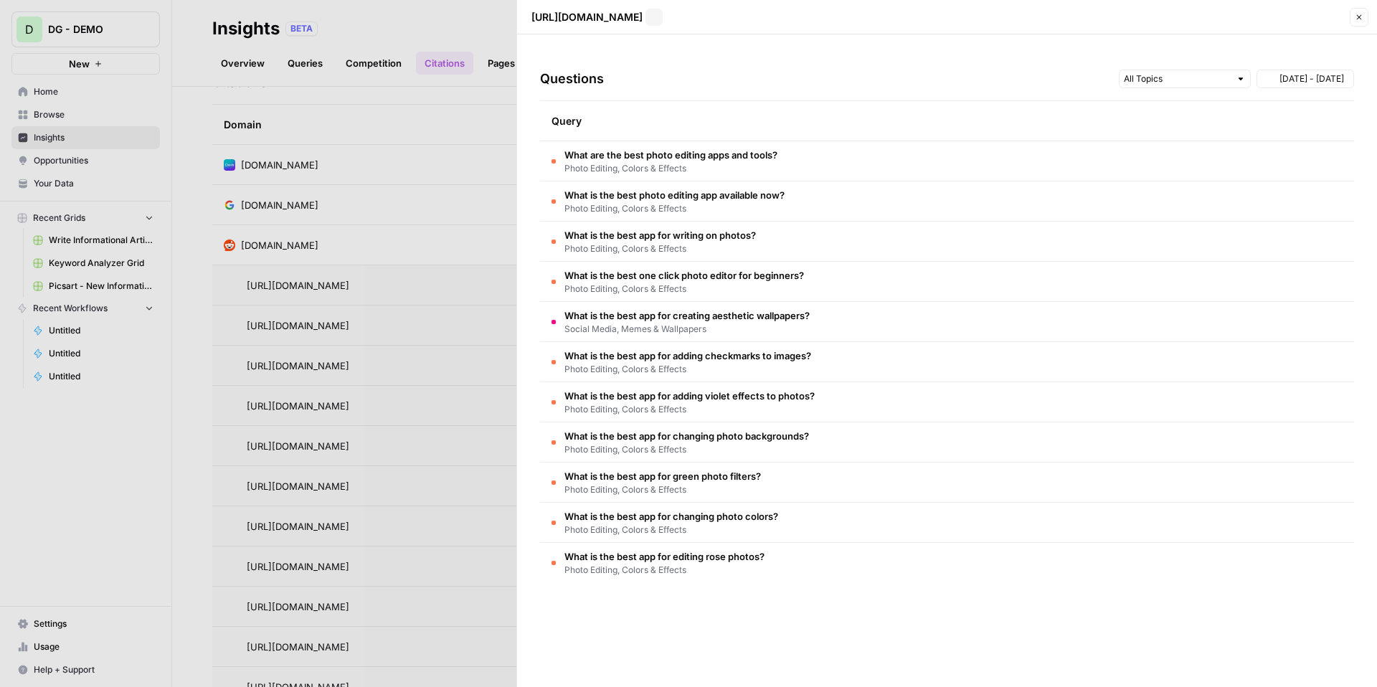
scroll to position [0, 0]
click at [506, 28] on div at bounding box center [688, 343] width 1377 height 687
